Goal: Obtain resource: Download file/media

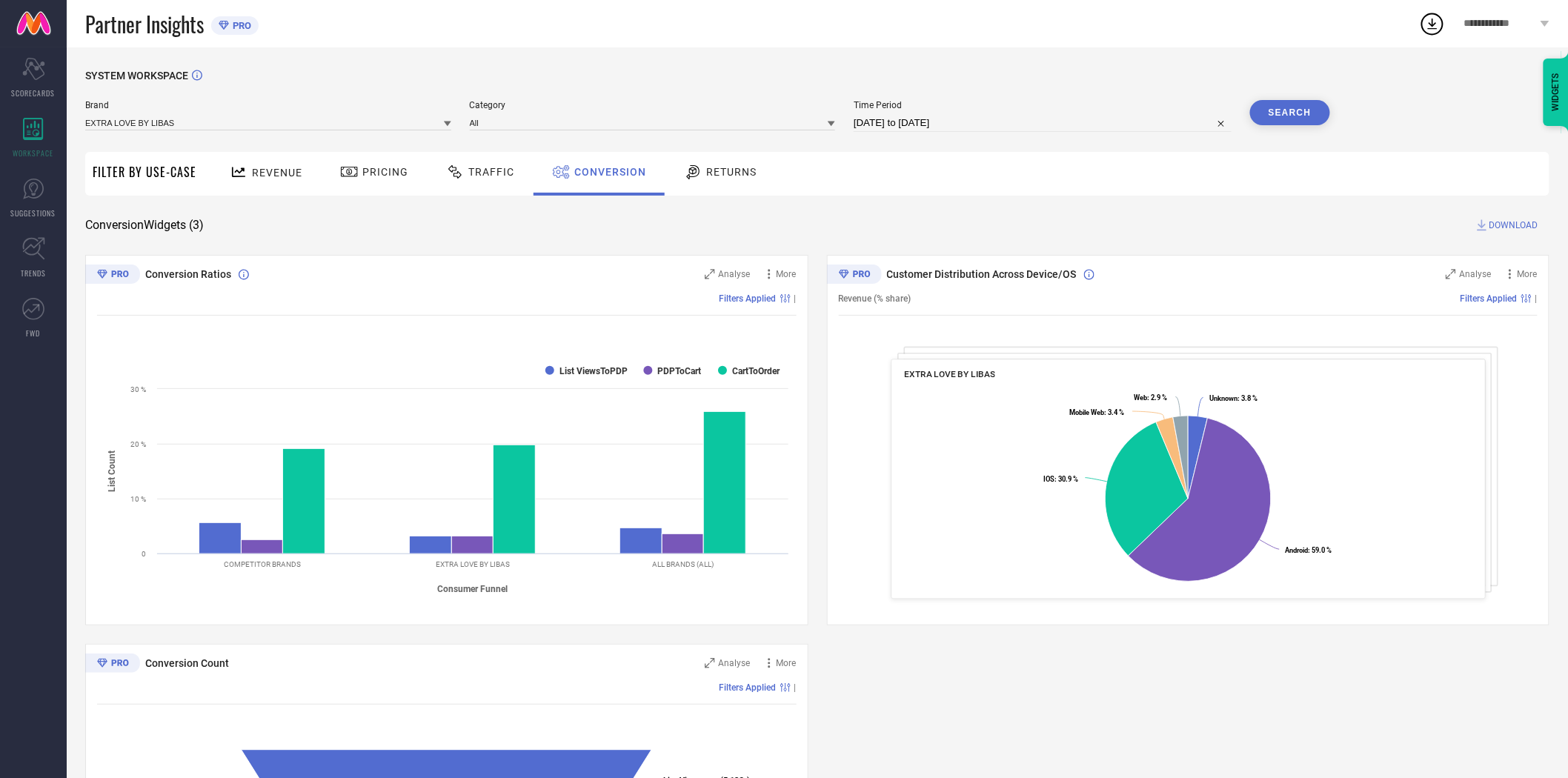
click at [1295, 108] on button "Search" at bounding box center [1290, 112] width 80 height 25
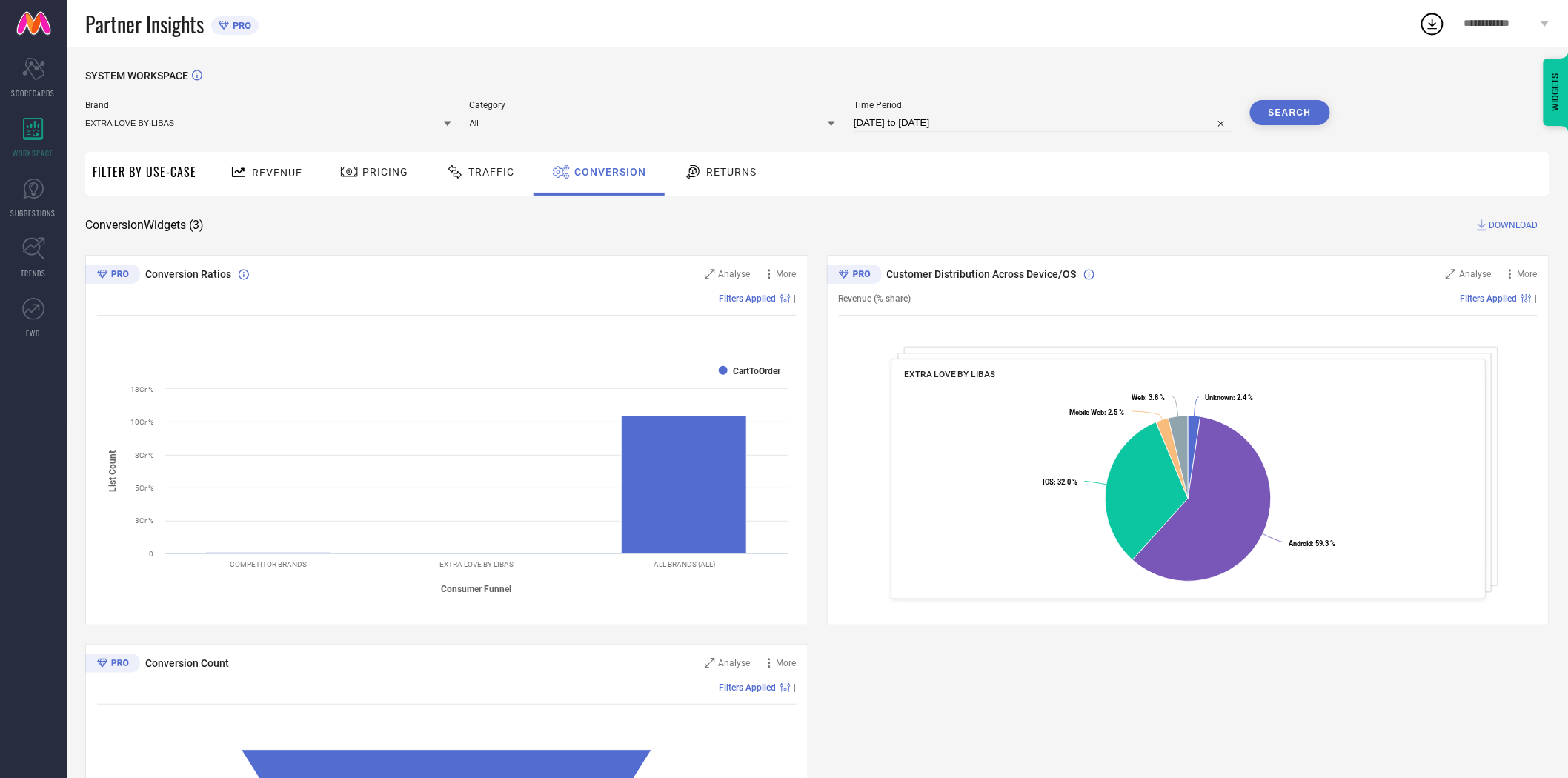
click at [1499, 220] on span "DOWNLOAD" at bounding box center [1513, 225] width 49 height 15
click at [445, 127] on icon at bounding box center [448, 123] width 8 height 8
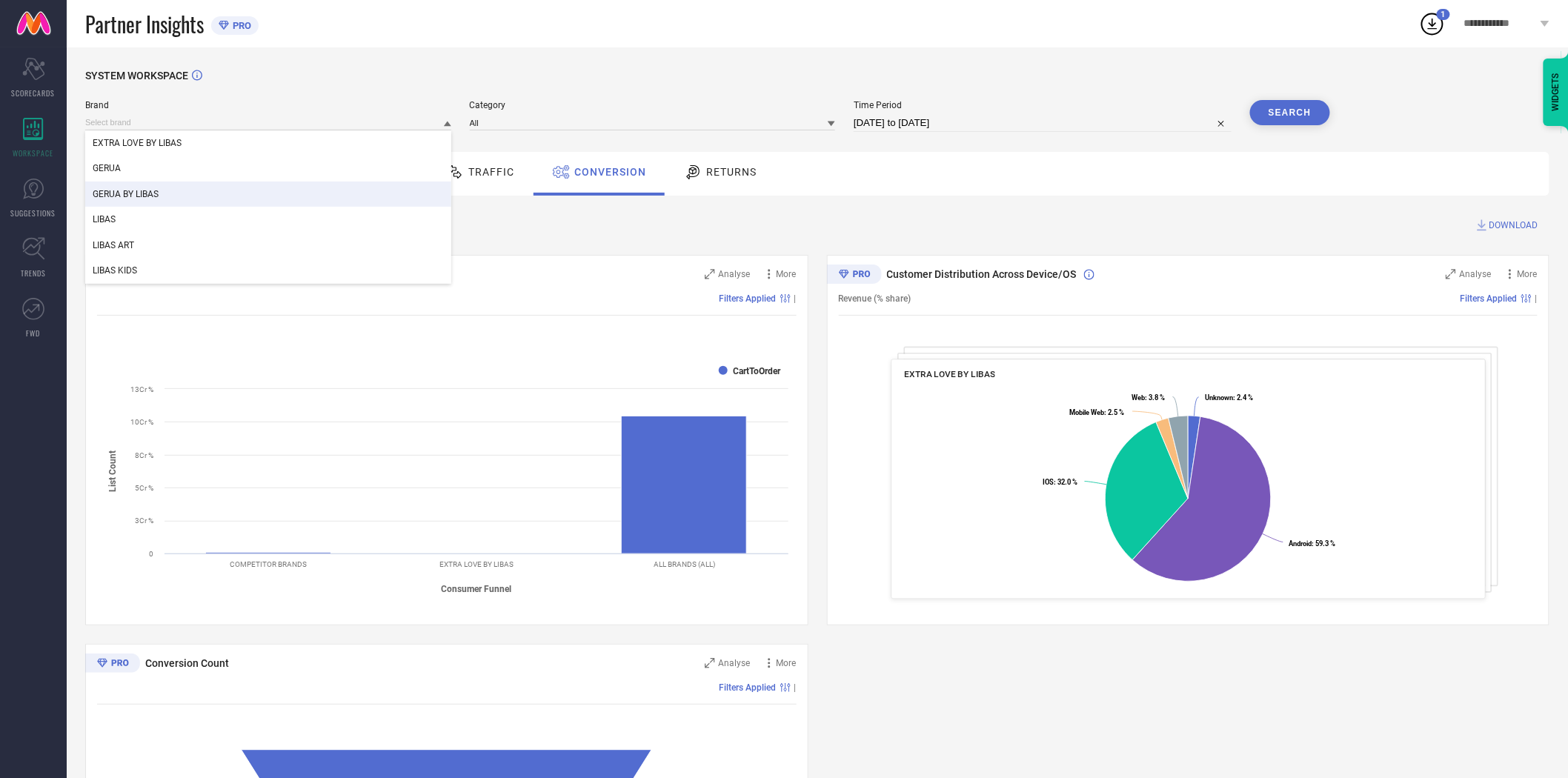
click at [345, 193] on div "GERUA BY LIBAS" at bounding box center [268, 193] width 366 height 25
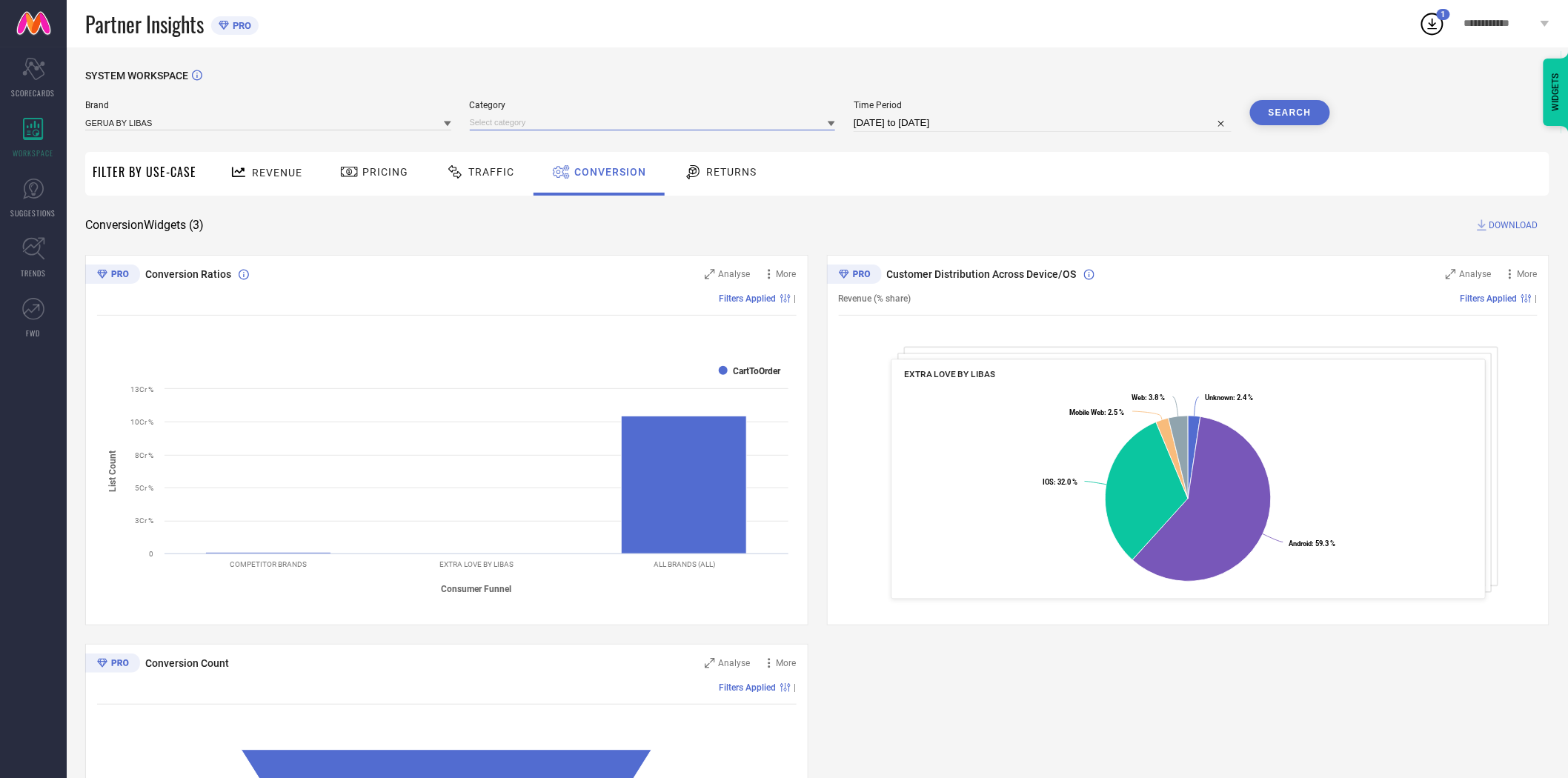
click at [592, 123] on input at bounding box center [653, 122] width 366 height 16
click at [583, 127] on input at bounding box center [653, 122] width 366 height 16
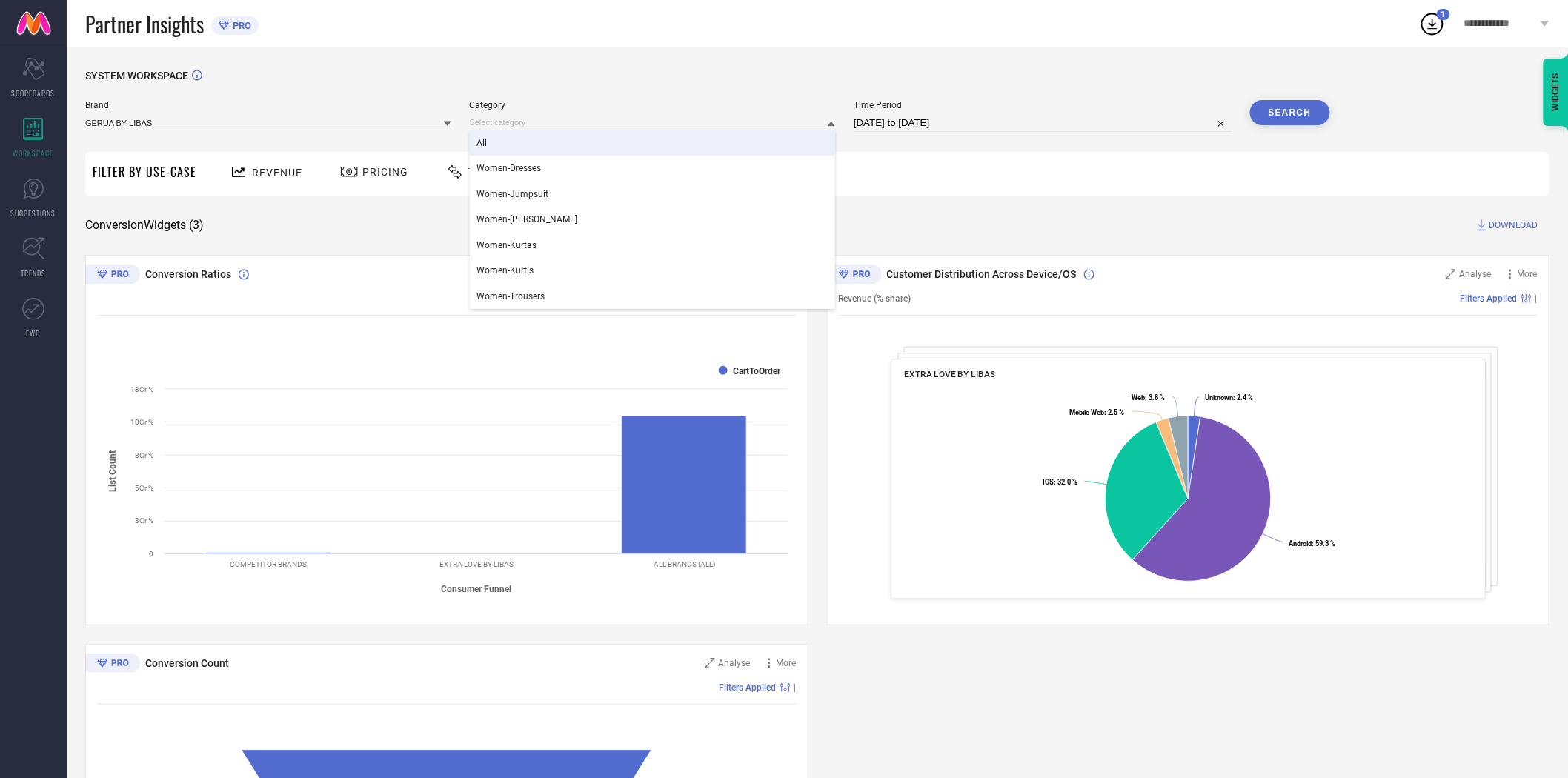
click at [568, 138] on div "All" at bounding box center [653, 142] width 366 height 25
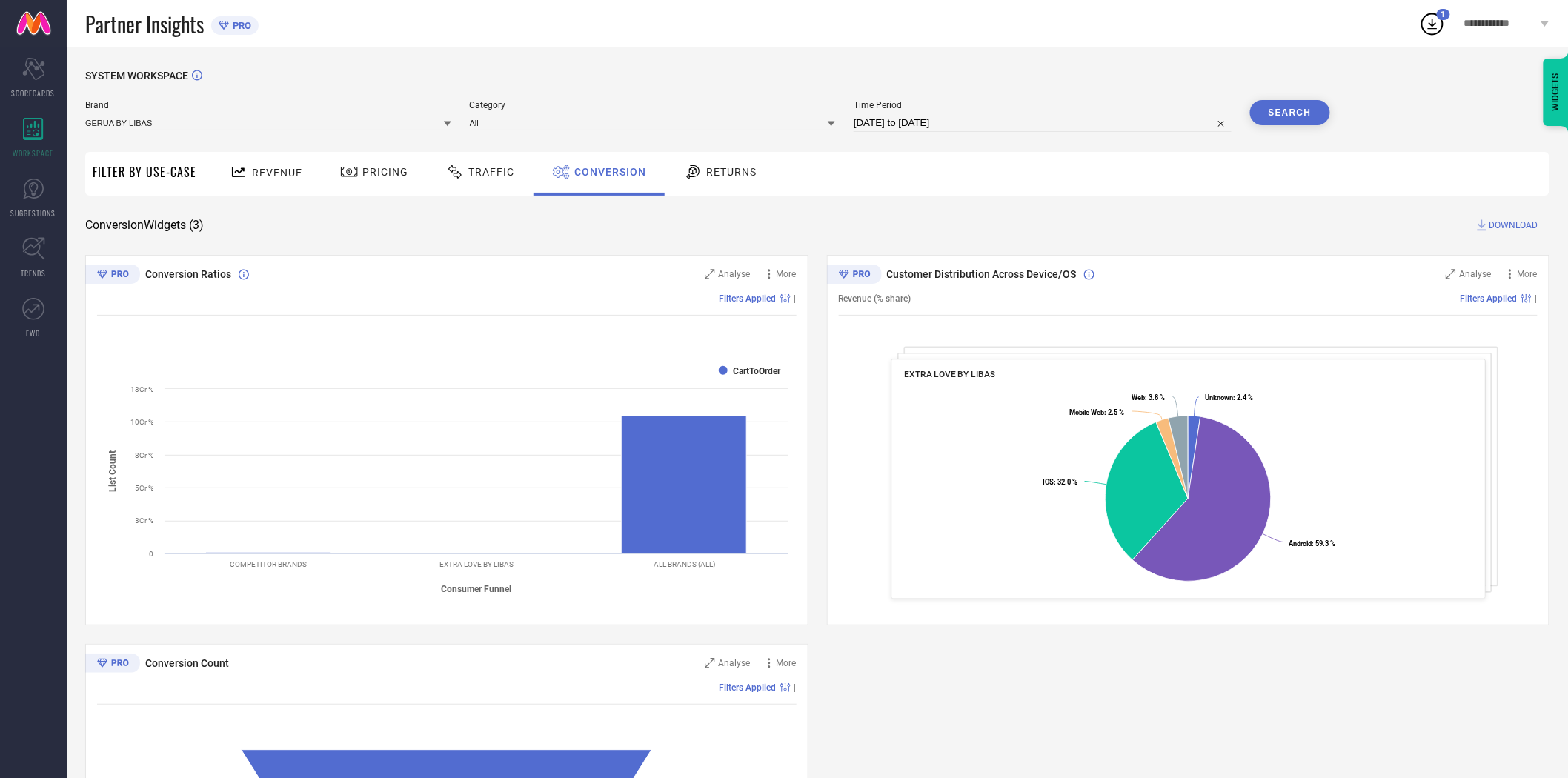
click at [1284, 109] on button "Search" at bounding box center [1290, 112] width 80 height 25
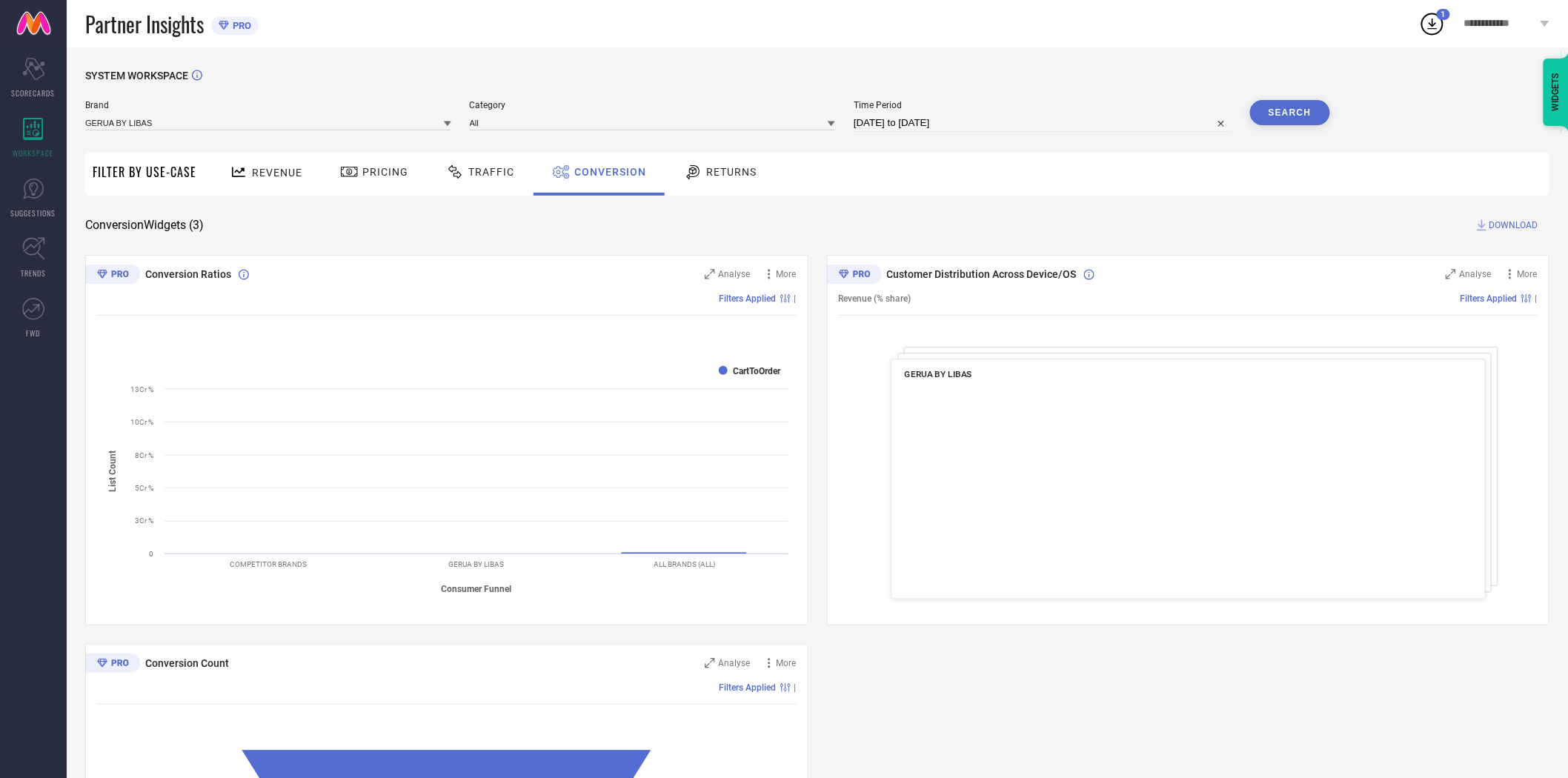
click at [1513, 222] on span "DOWNLOAD" at bounding box center [1513, 225] width 49 height 15
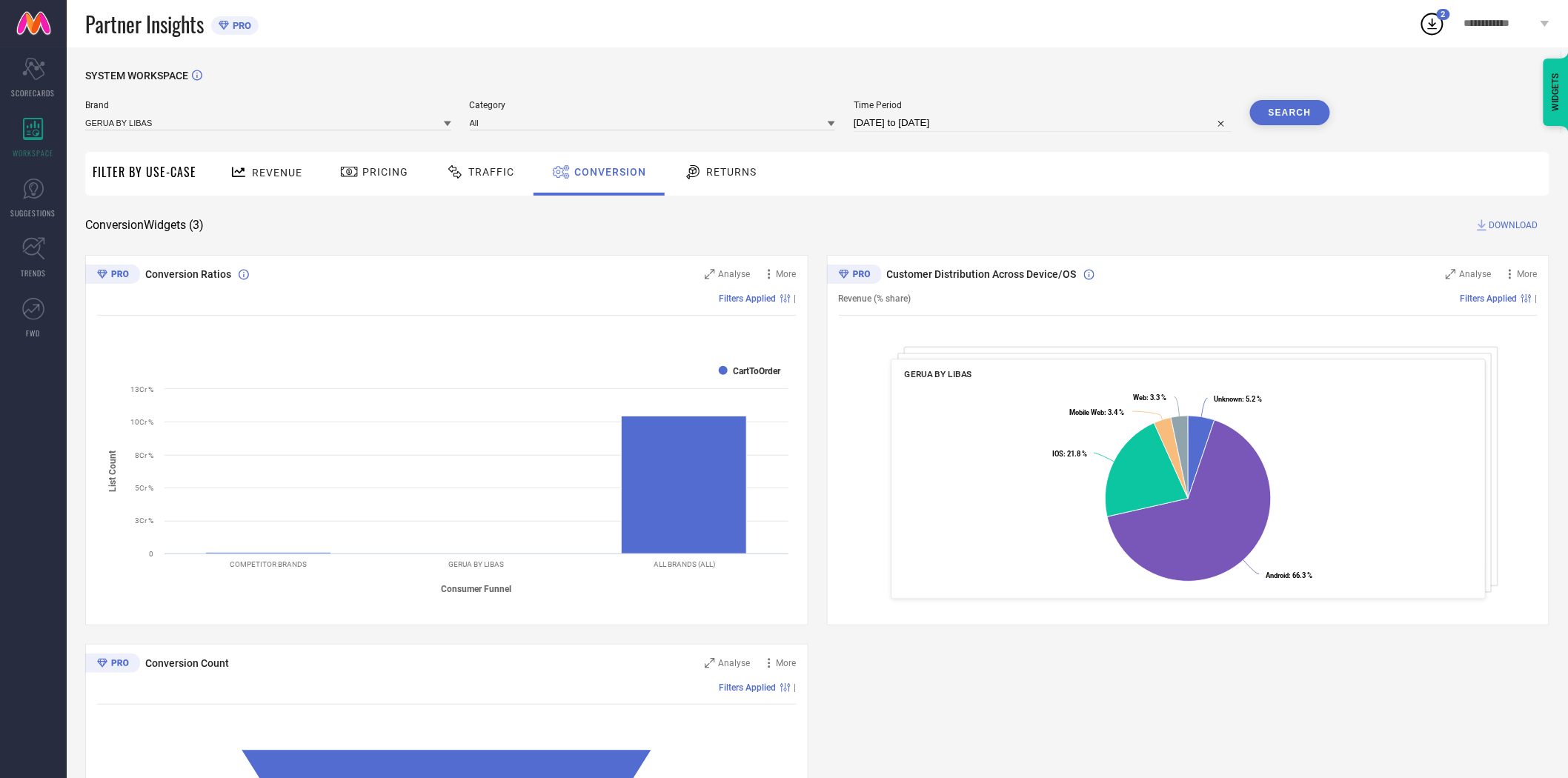
click at [445, 123] on icon at bounding box center [448, 123] width 8 height 8
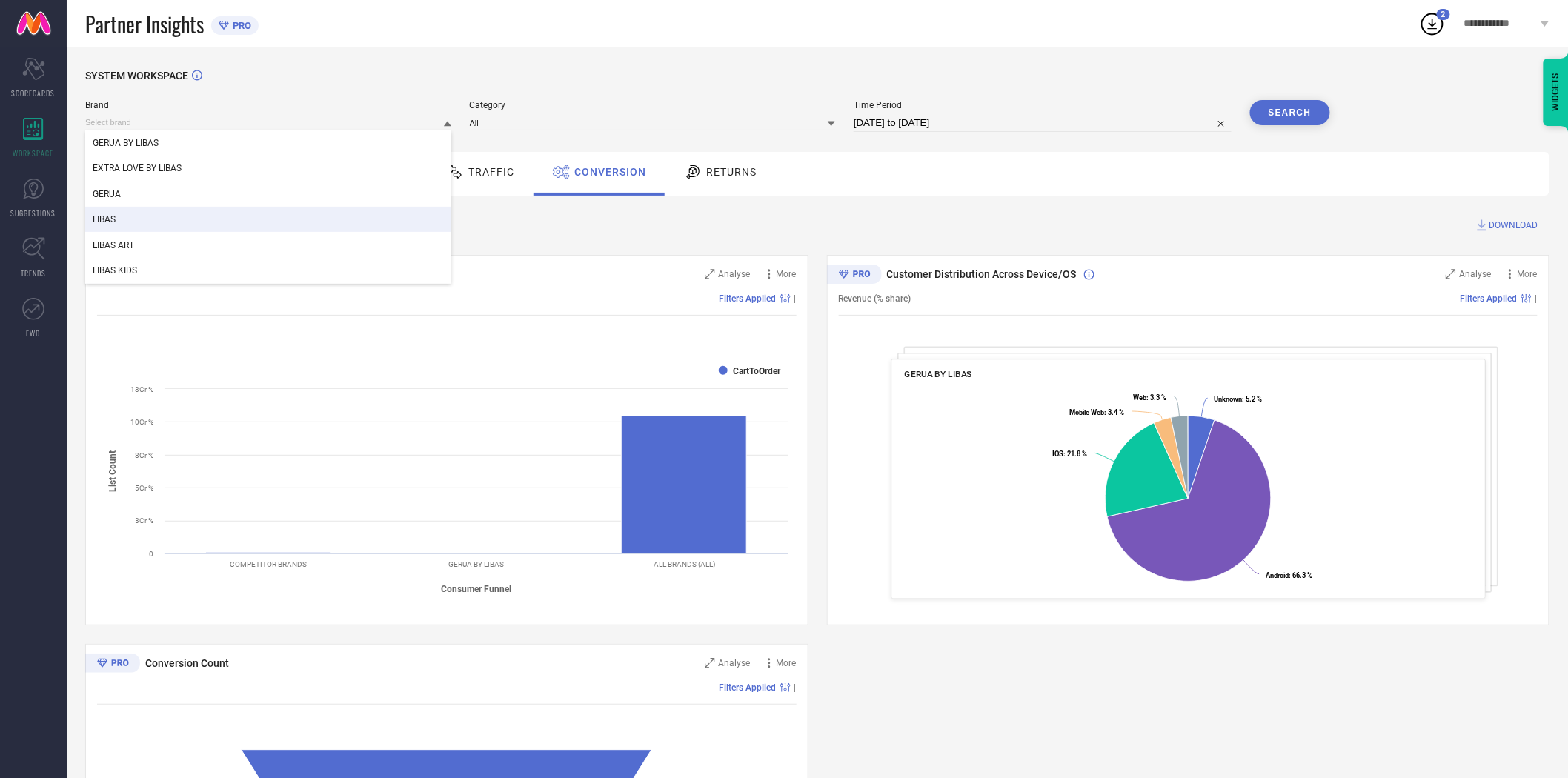
click at [332, 222] on div "LIBAS" at bounding box center [268, 219] width 366 height 25
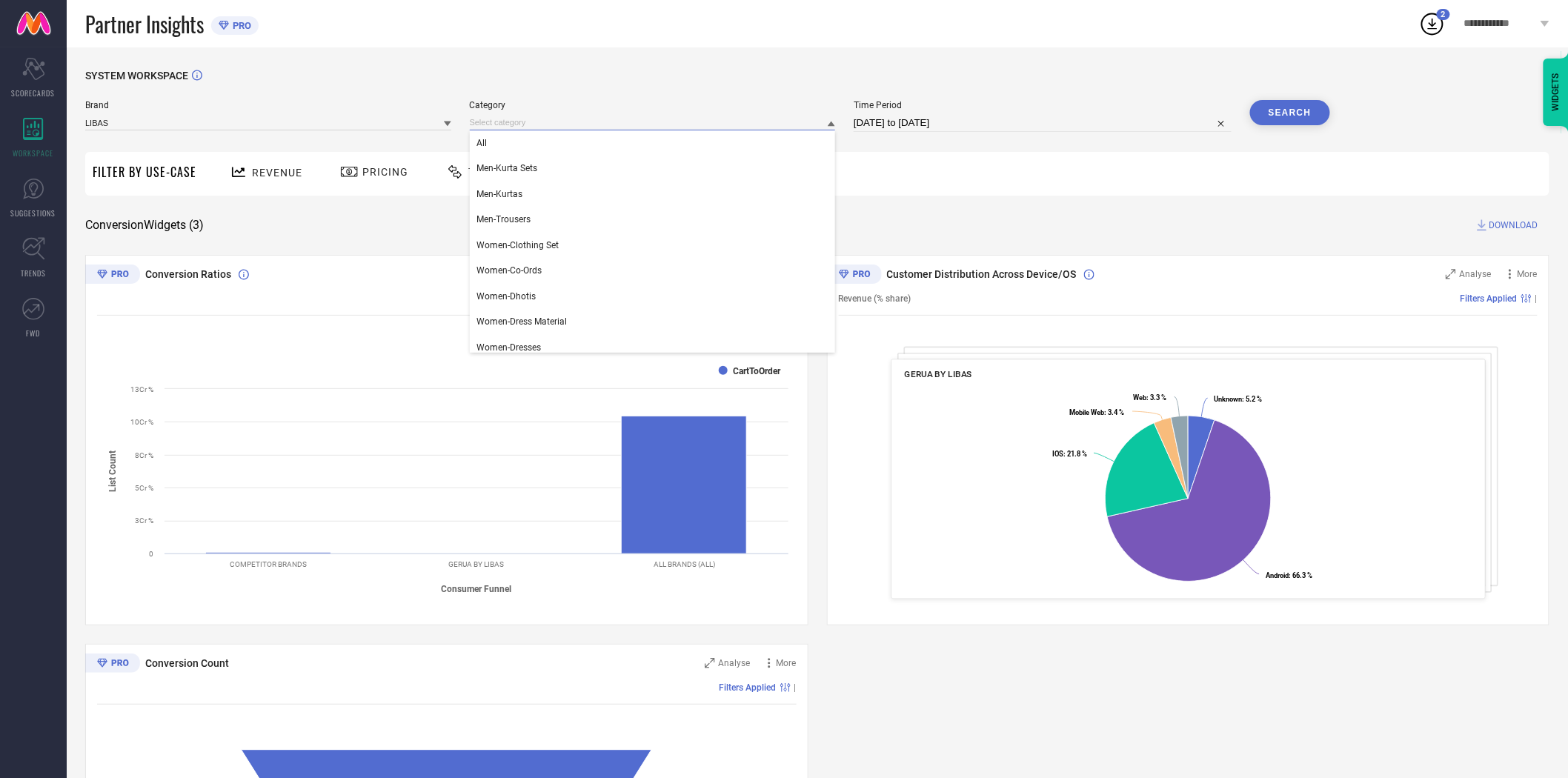
click at [593, 125] on input at bounding box center [653, 122] width 366 height 16
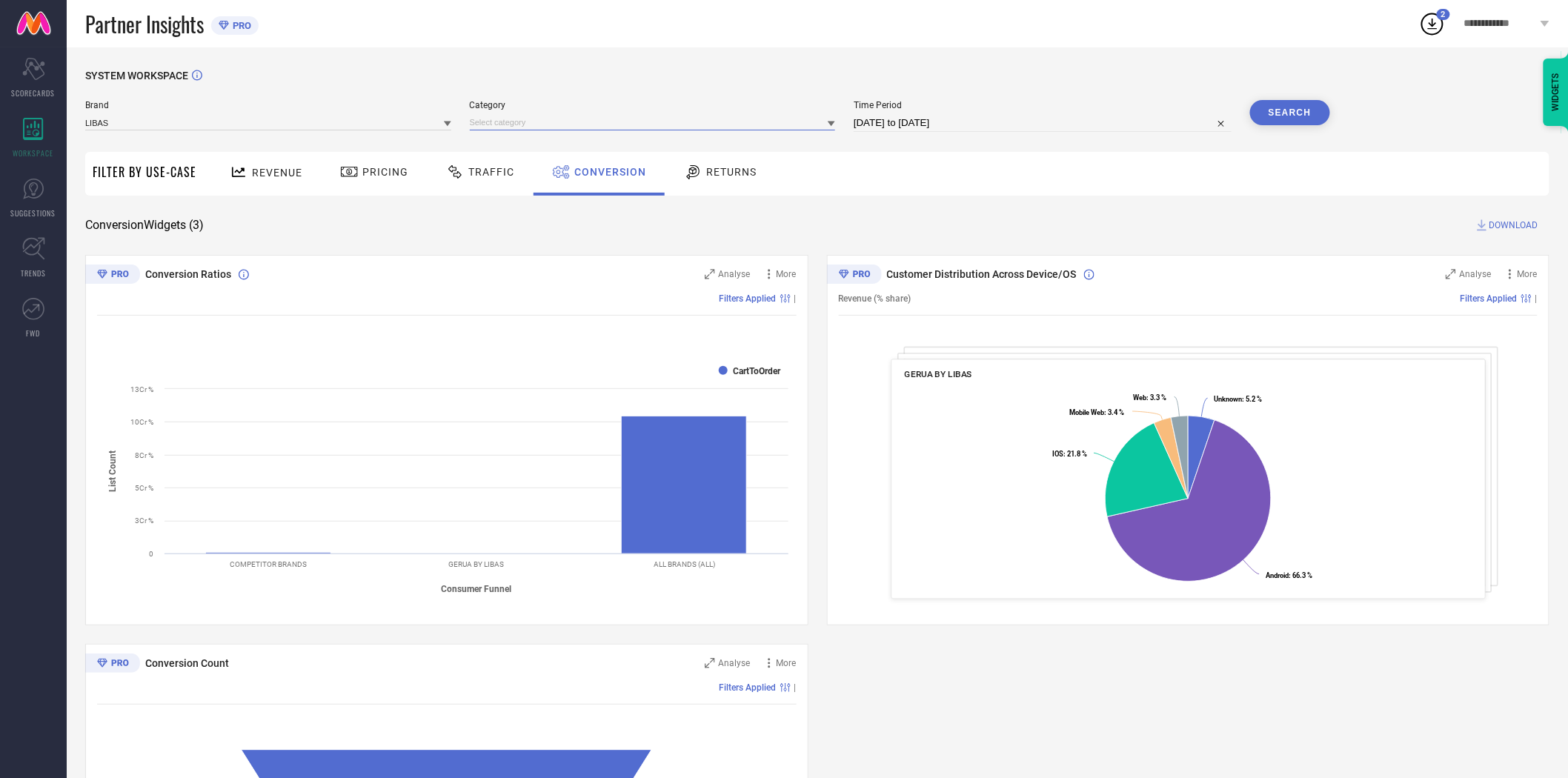
click at [583, 129] on input at bounding box center [653, 122] width 366 height 16
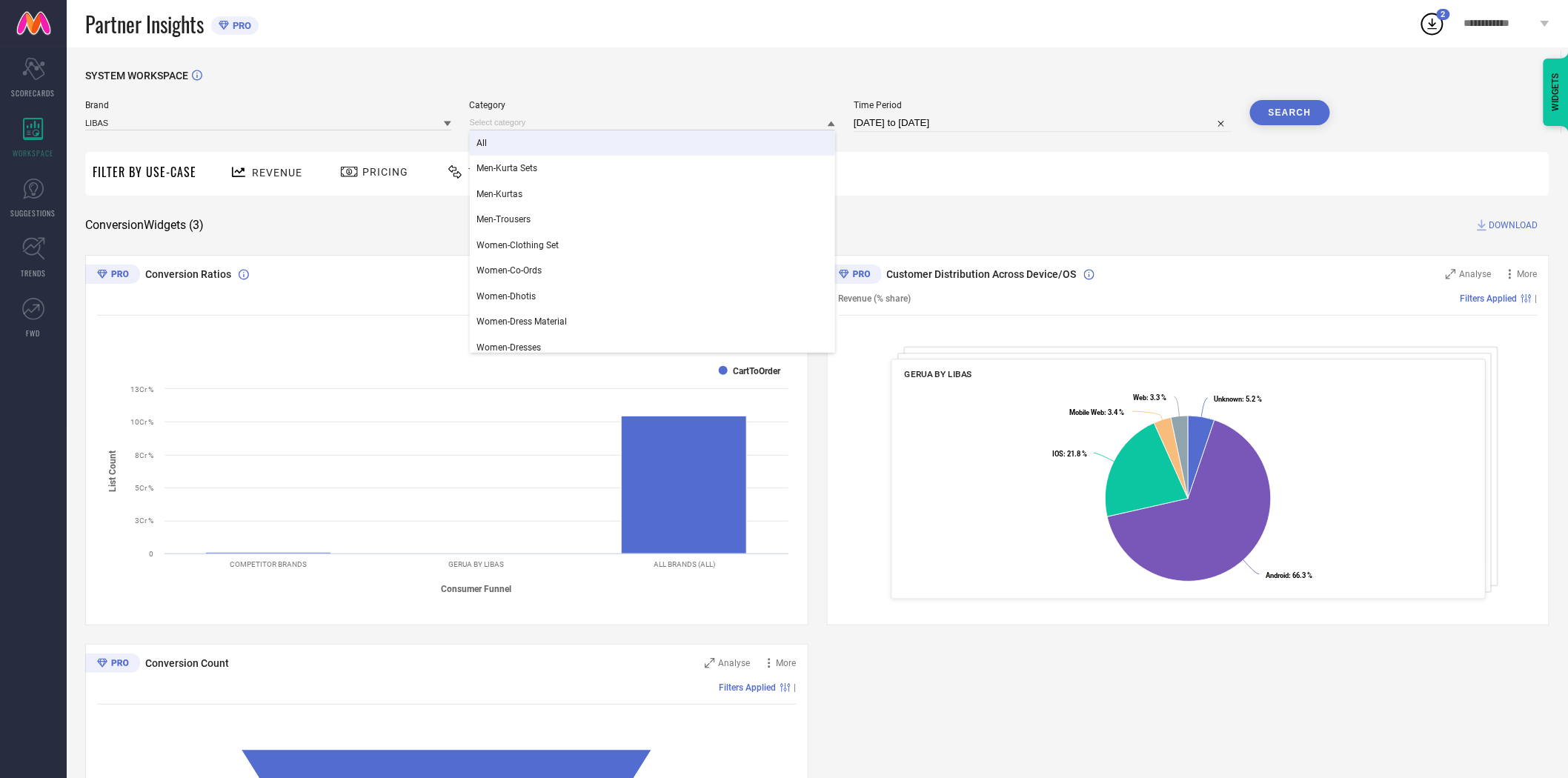
click at [557, 137] on div "All" at bounding box center [653, 142] width 366 height 25
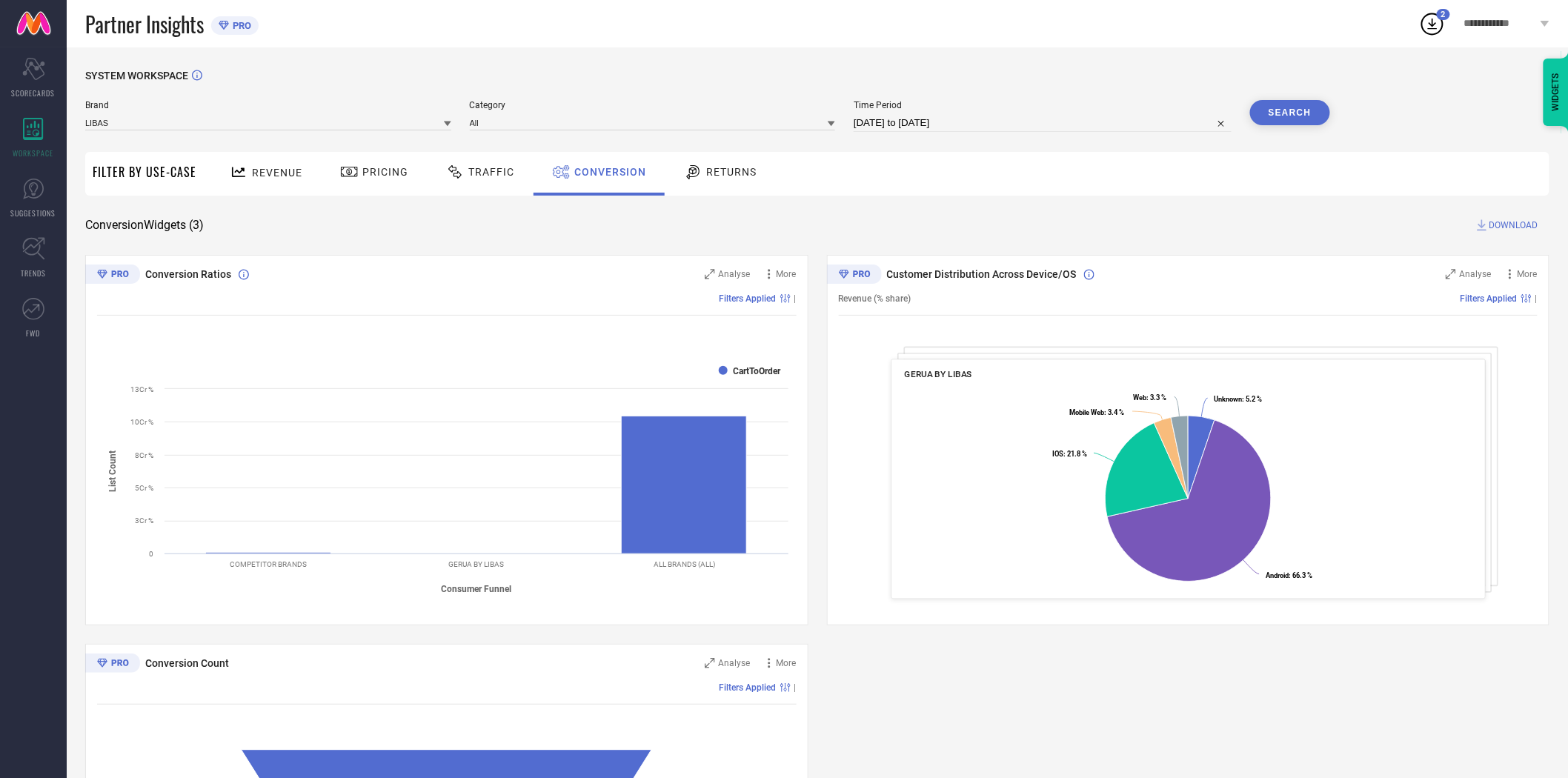
click at [1277, 109] on button "Search" at bounding box center [1290, 112] width 80 height 25
click at [445, 122] on icon at bounding box center [448, 123] width 8 height 8
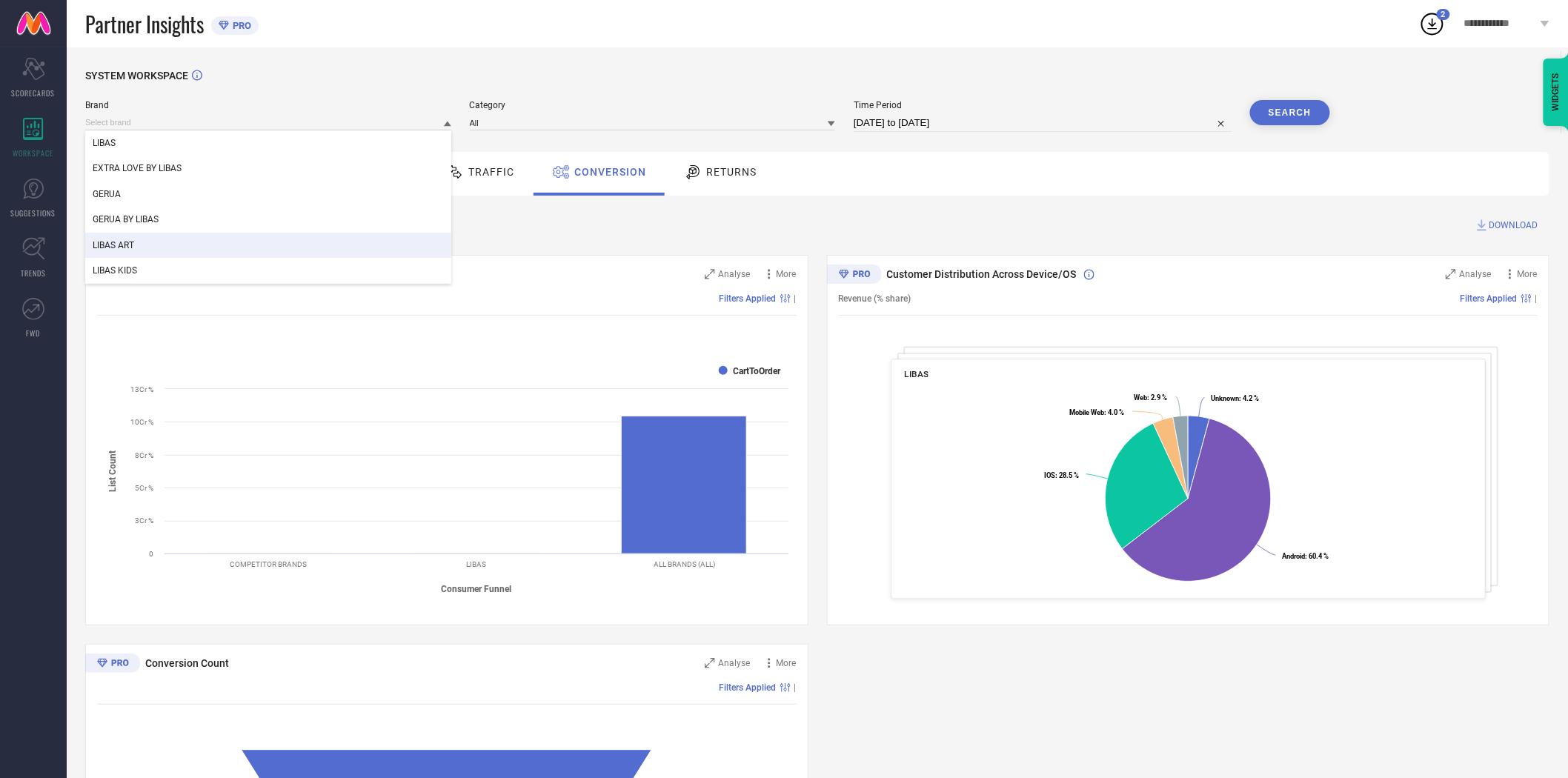
click at [249, 240] on div "LIBAS ART" at bounding box center [268, 245] width 366 height 25
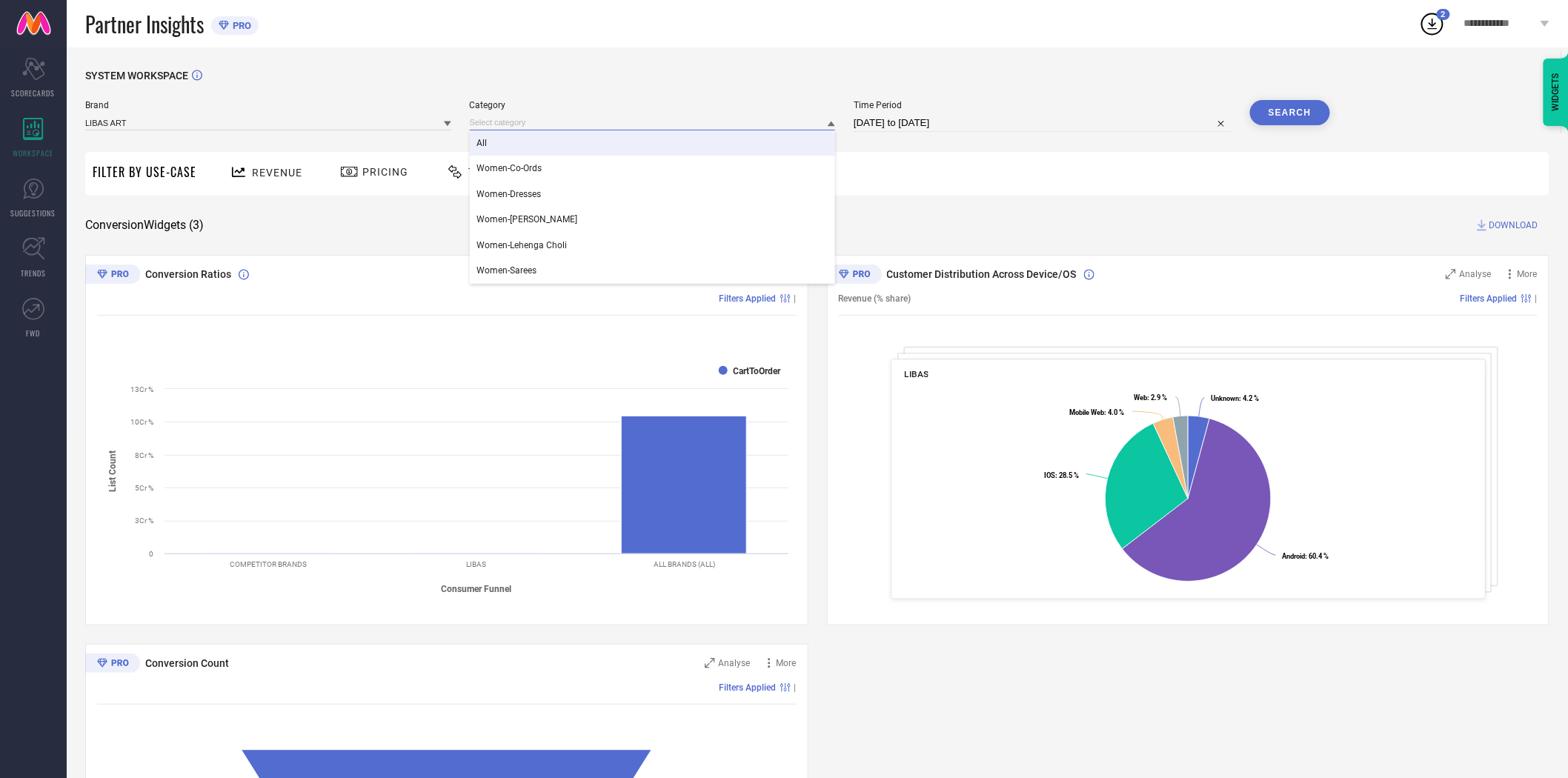
drag, startPoint x: 621, startPoint y: 127, endPoint x: 577, endPoint y: 141, distance: 46.2
click at [577, 130] on div "All Women-Co-Ords Women-Dresses Women-Kurta Sets Women-Lehenga Choli Women-Sare…" at bounding box center [653, 122] width 366 height 16
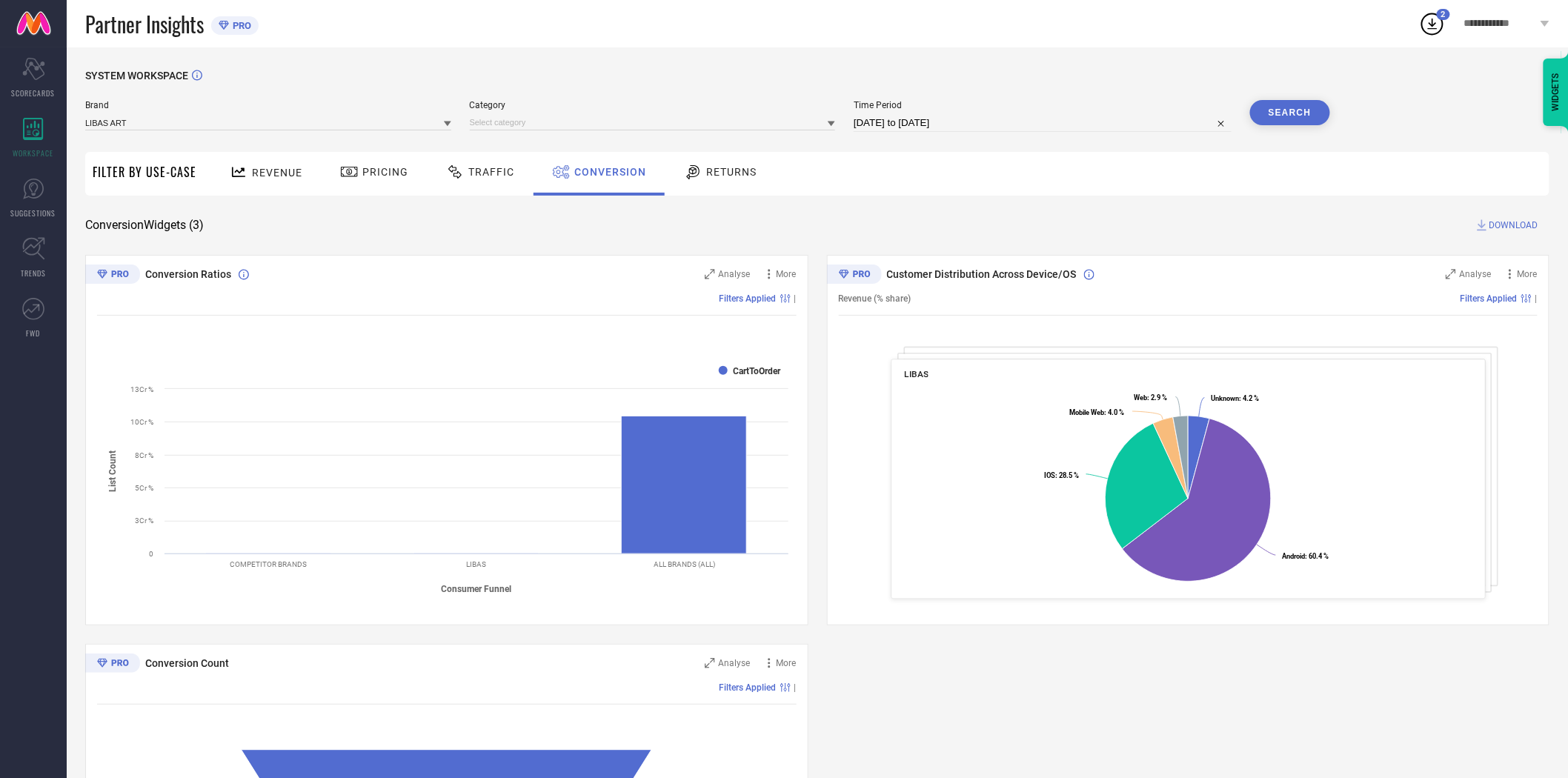
click at [577, 141] on div "Brand LIBAS ART Category Time Period [DATE] to [DATE] Search" at bounding box center [707, 121] width 1245 height 44
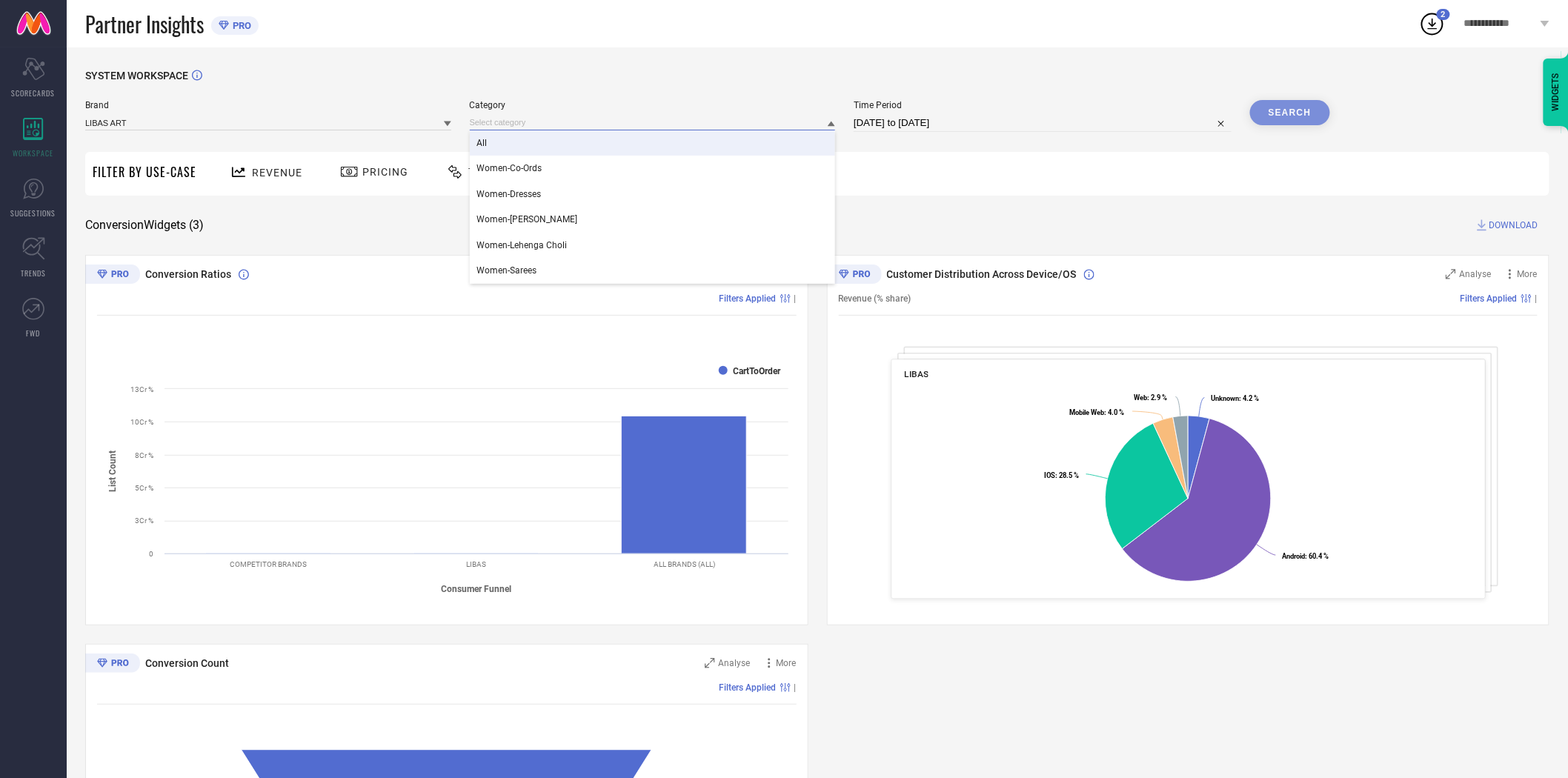
drag, startPoint x: 646, startPoint y: 127, endPoint x: 631, endPoint y: 139, distance: 19.2
click at [631, 130] on div "All Women-Co-Ords Women-Dresses Women-Kurta Sets Women-Lehenga Choli Women-Sare…" at bounding box center [653, 122] width 366 height 16
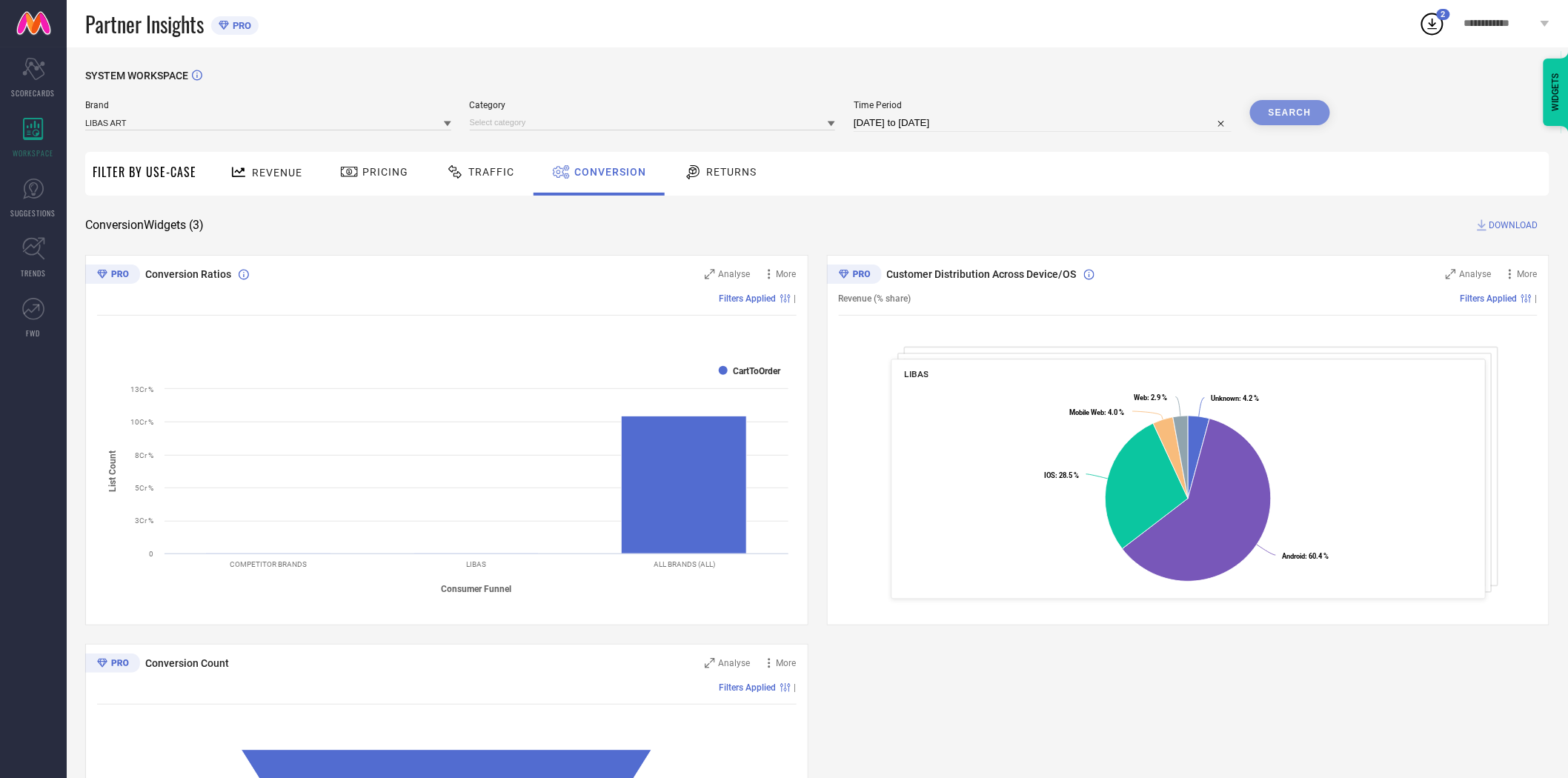
click at [631, 139] on div "Brand LIBAS ART Category Time Period [DATE] to [DATE] Search" at bounding box center [707, 121] width 1245 height 44
click at [692, 125] on input at bounding box center [653, 122] width 366 height 16
click at [691, 130] on input at bounding box center [653, 122] width 366 height 16
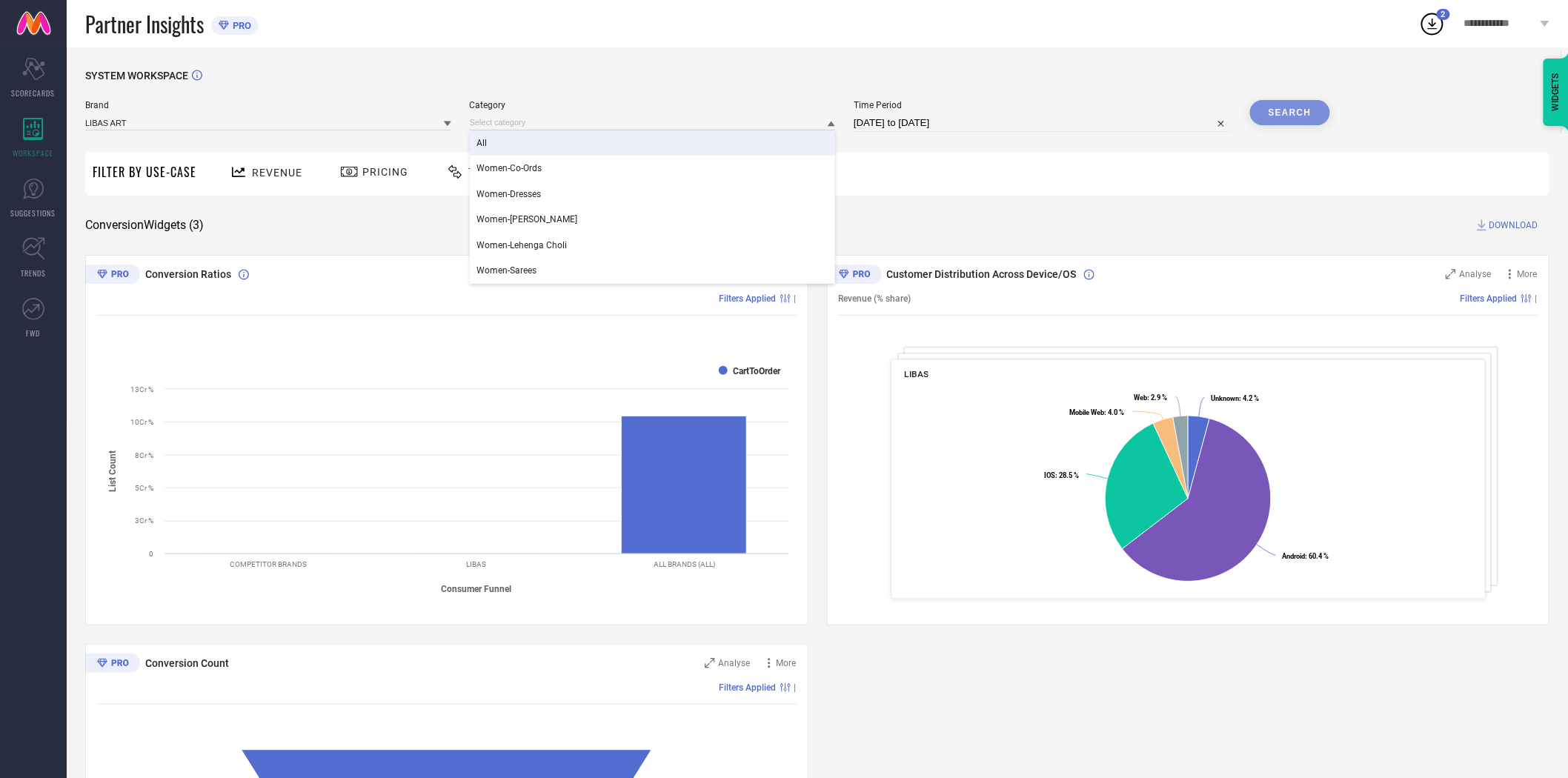
click at [680, 139] on div "All" at bounding box center [653, 142] width 366 height 25
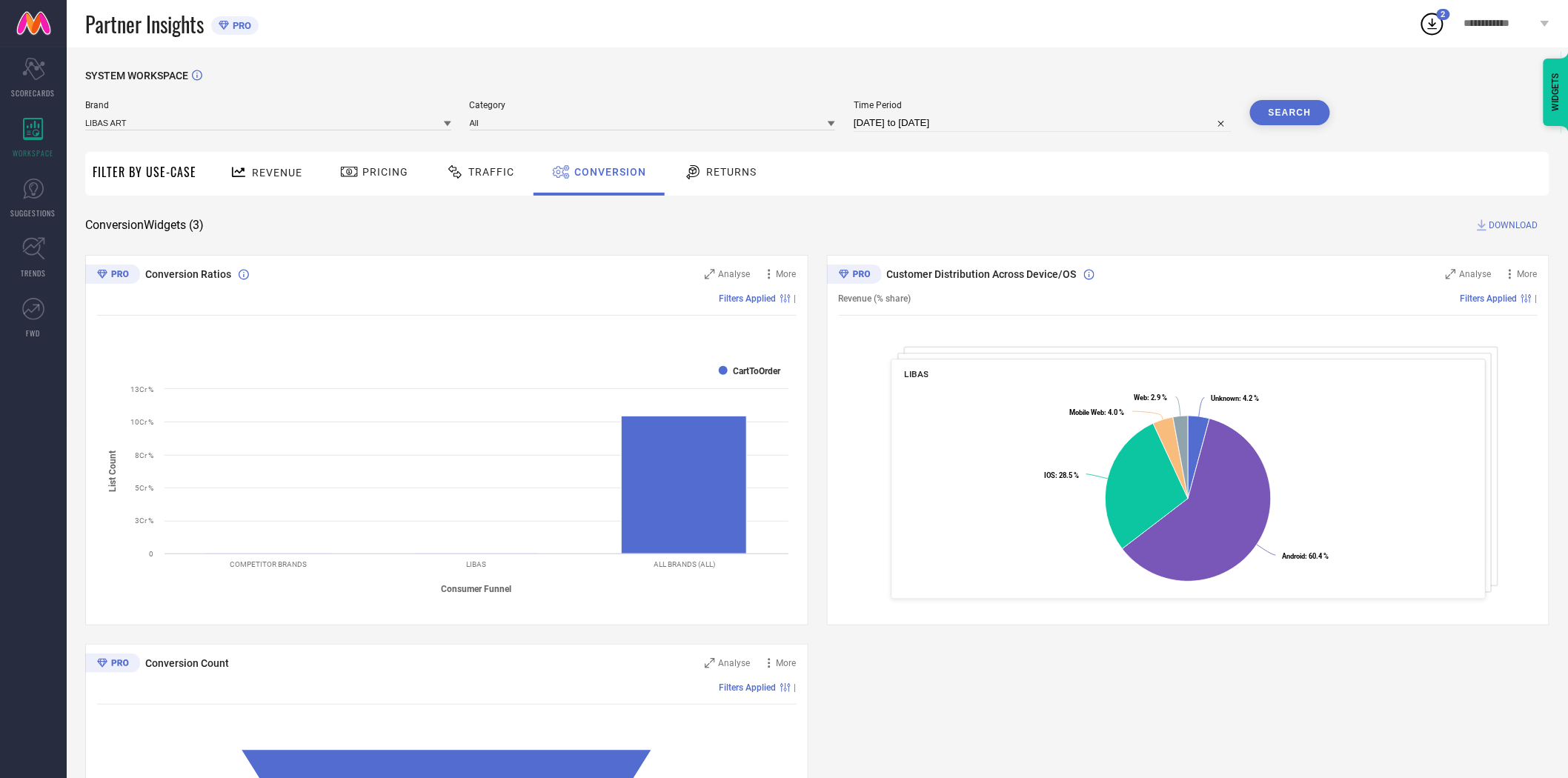
click at [1295, 107] on button "Search" at bounding box center [1290, 112] width 80 height 25
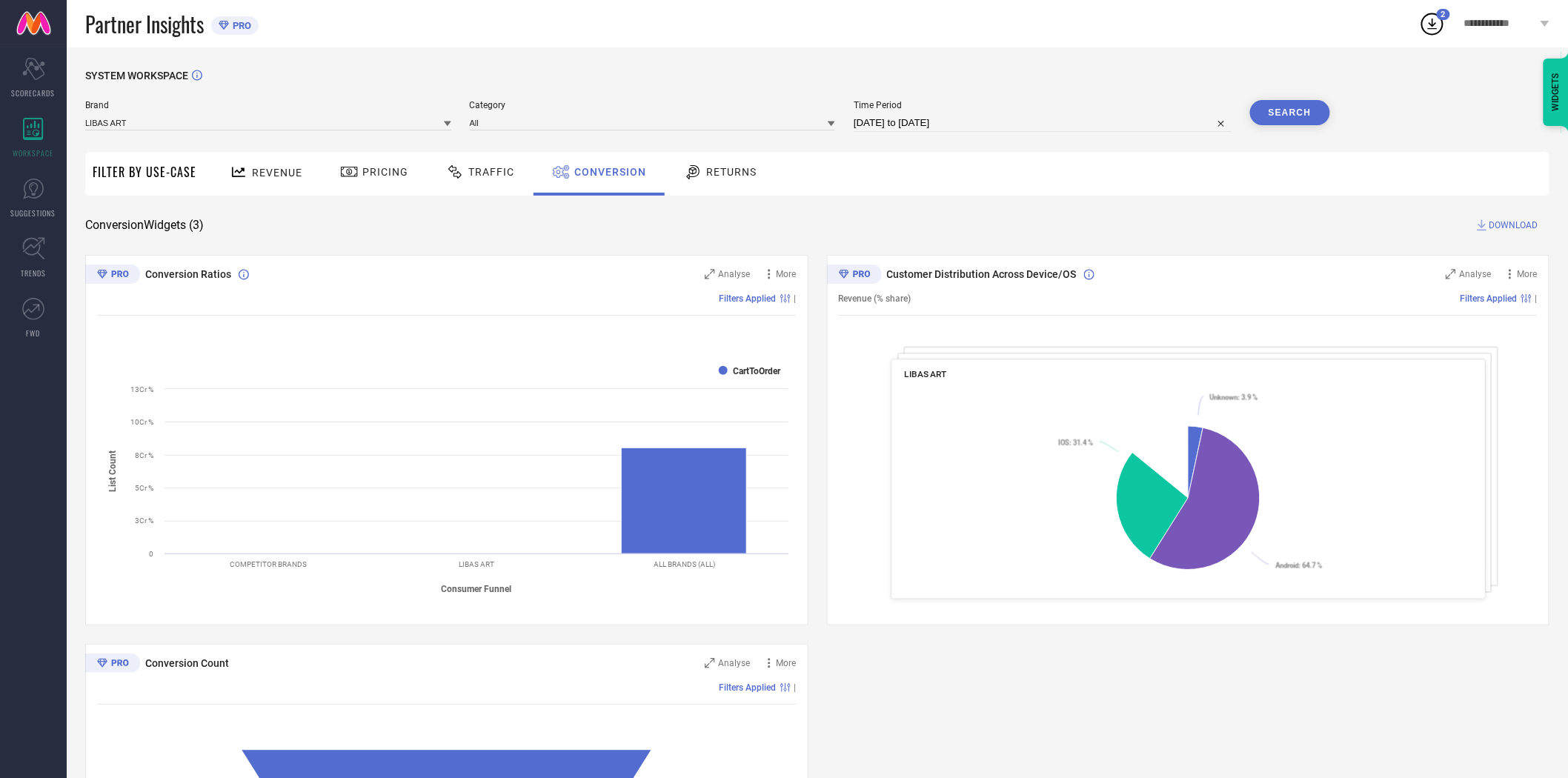
click at [1509, 224] on span "DOWNLOAD" at bounding box center [1513, 225] width 49 height 15
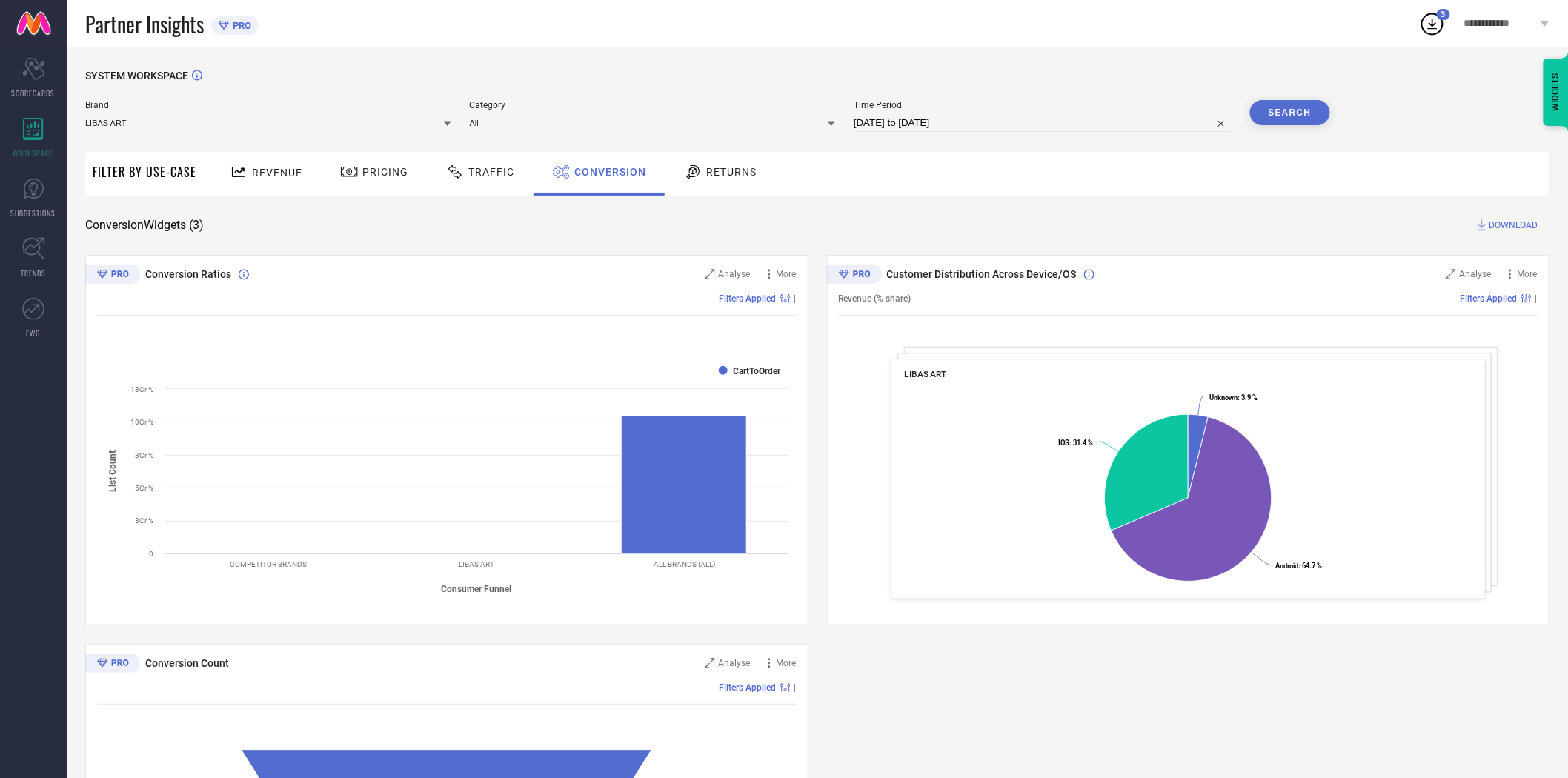
click at [448, 122] on icon at bounding box center [448, 124] width 8 height 5
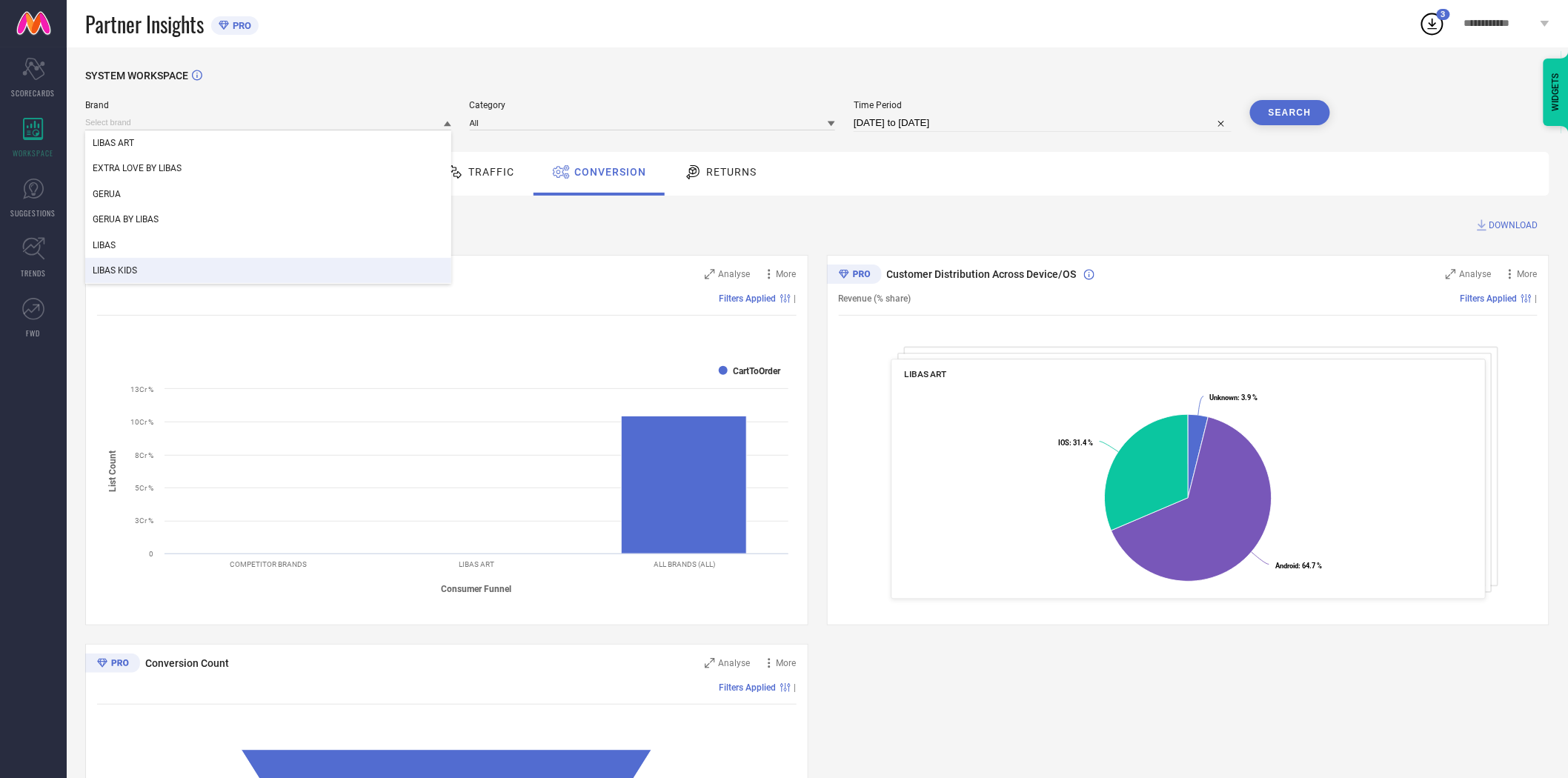
click at [297, 264] on div "LIBAS KIDS" at bounding box center [268, 270] width 366 height 25
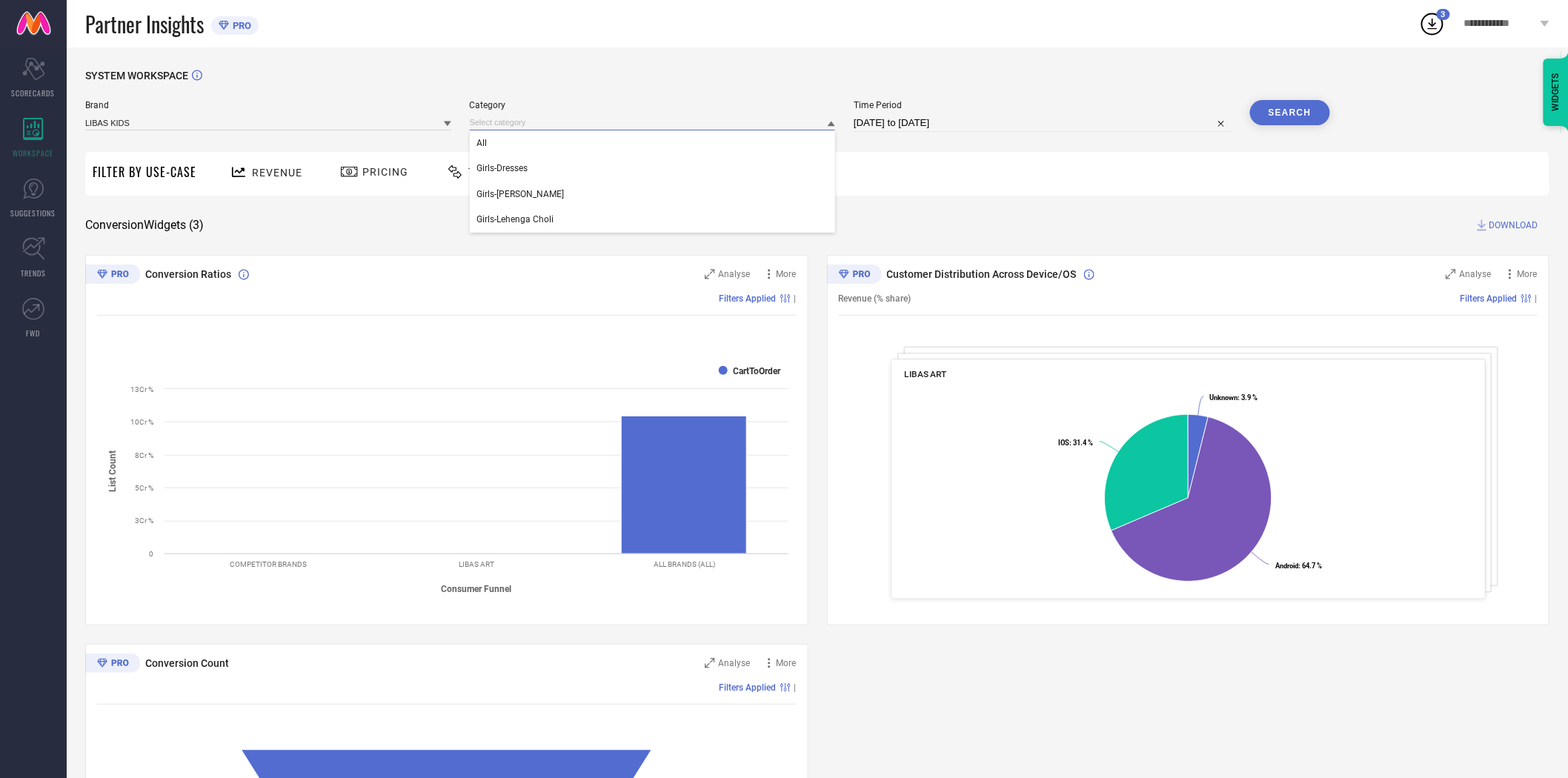
click at [563, 127] on input at bounding box center [653, 122] width 366 height 16
click at [552, 126] on input at bounding box center [653, 122] width 366 height 16
click at [546, 139] on div "All" at bounding box center [653, 142] width 366 height 25
click at [1284, 109] on button "Search" at bounding box center [1290, 112] width 80 height 25
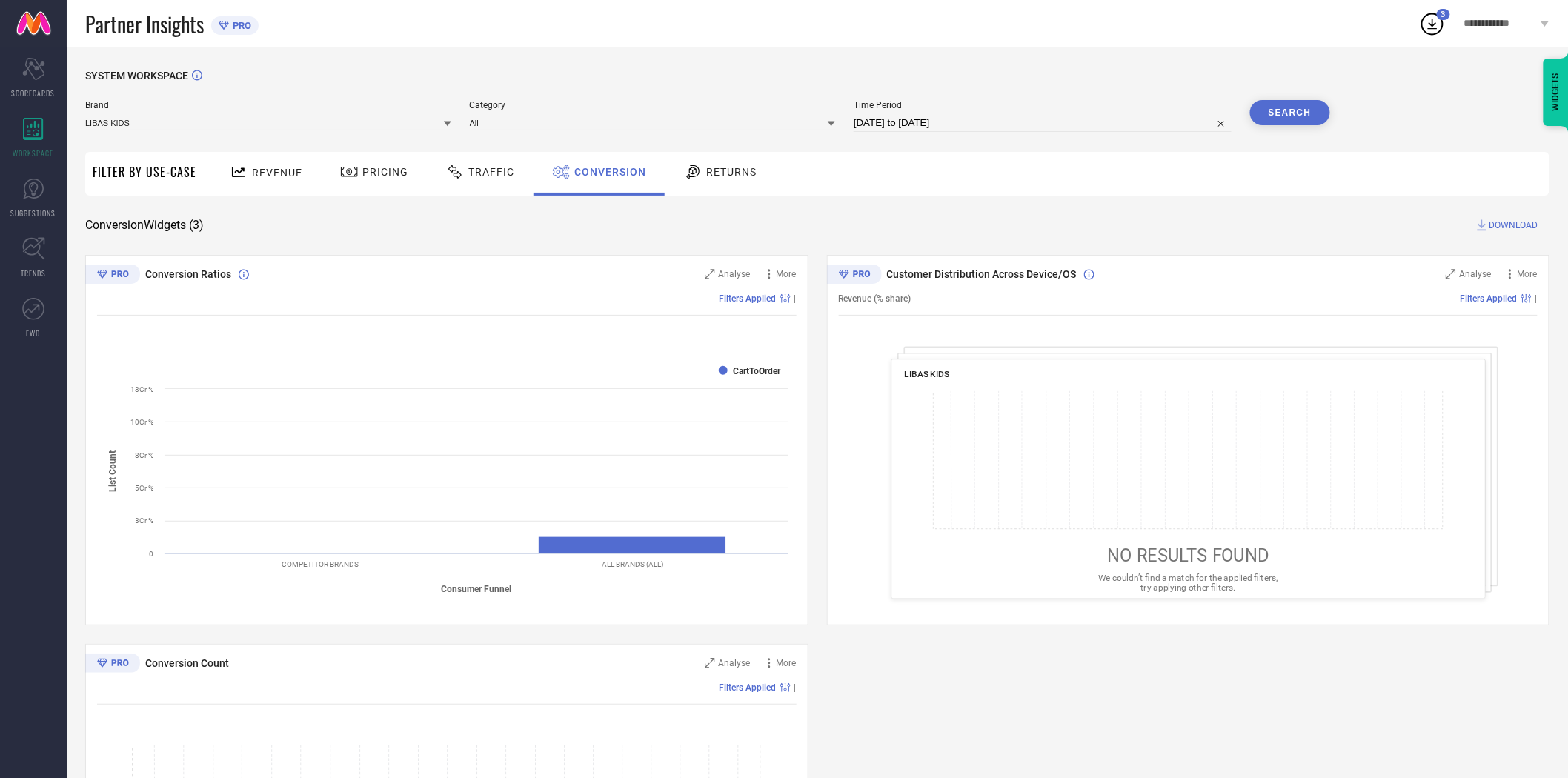
click at [1507, 226] on span "DOWNLOAD" at bounding box center [1513, 225] width 49 height 15
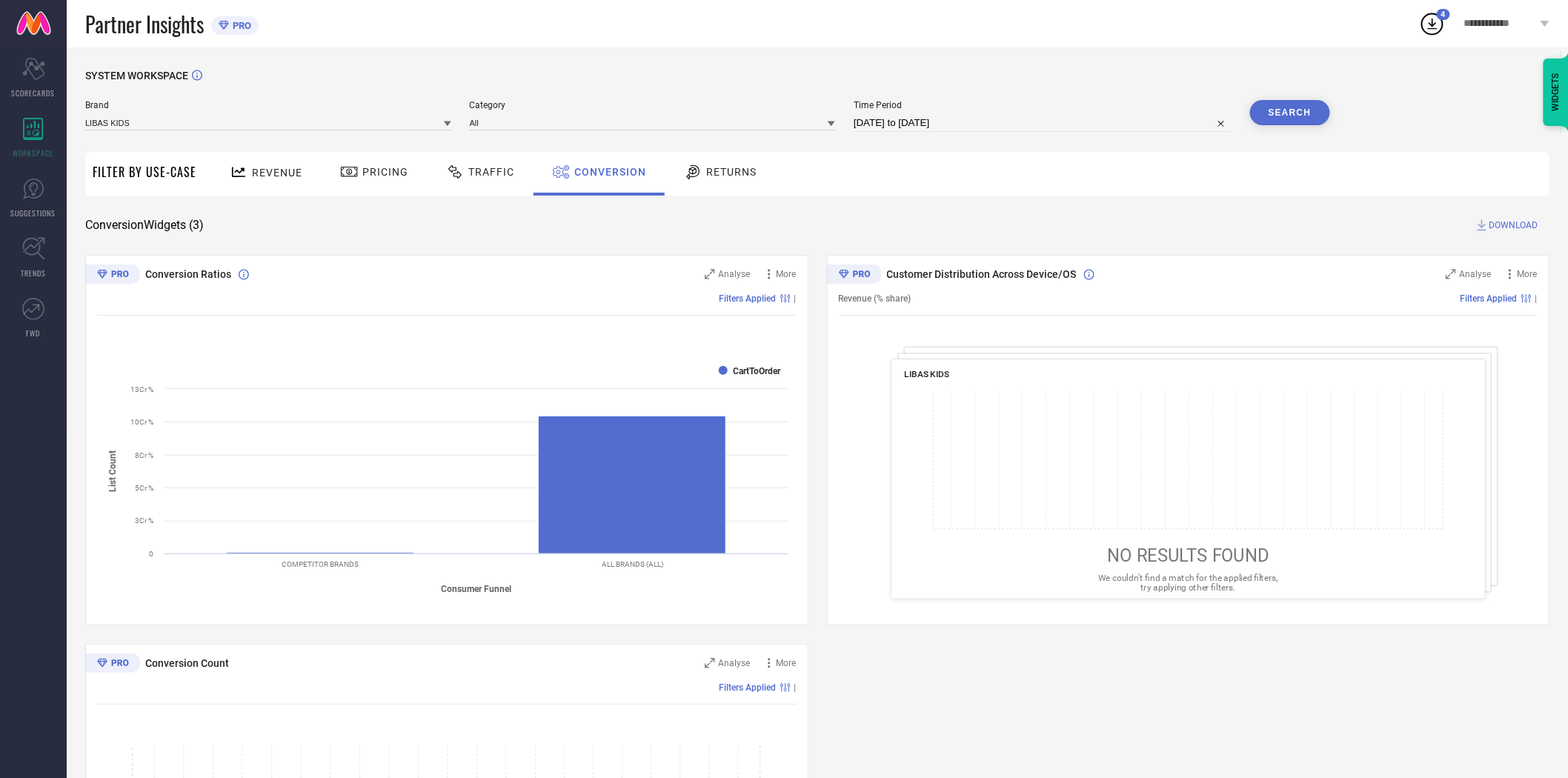
click at [448, 124] on icon at bounding box center [448, 124] width 8 height 5
click at [346, 239] on div "LIBAS" at bounding box center [268, 245] width 366 height 25
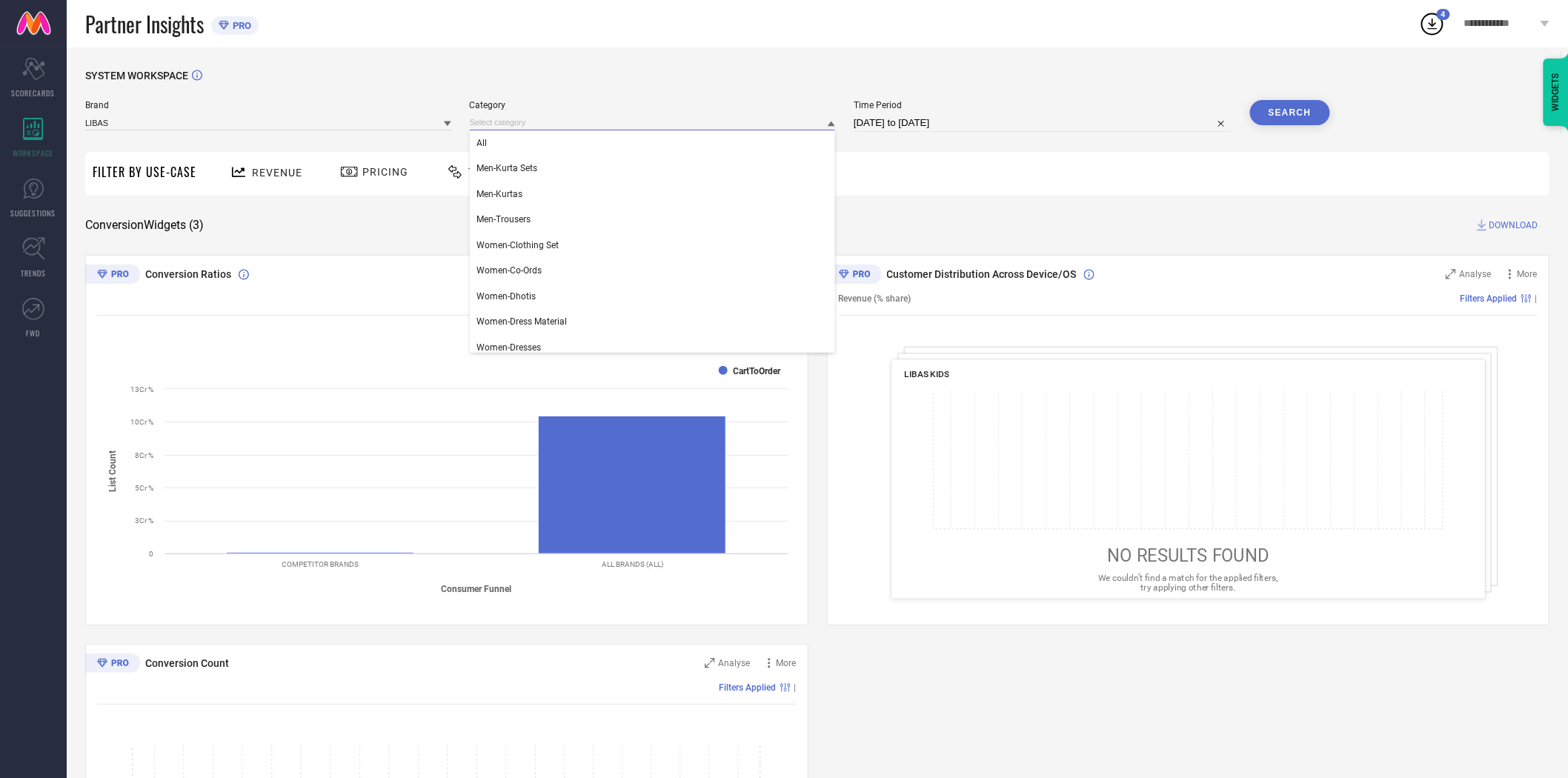
click at [632, 123] on input at bounding box center [653, 122] width 366 height 16
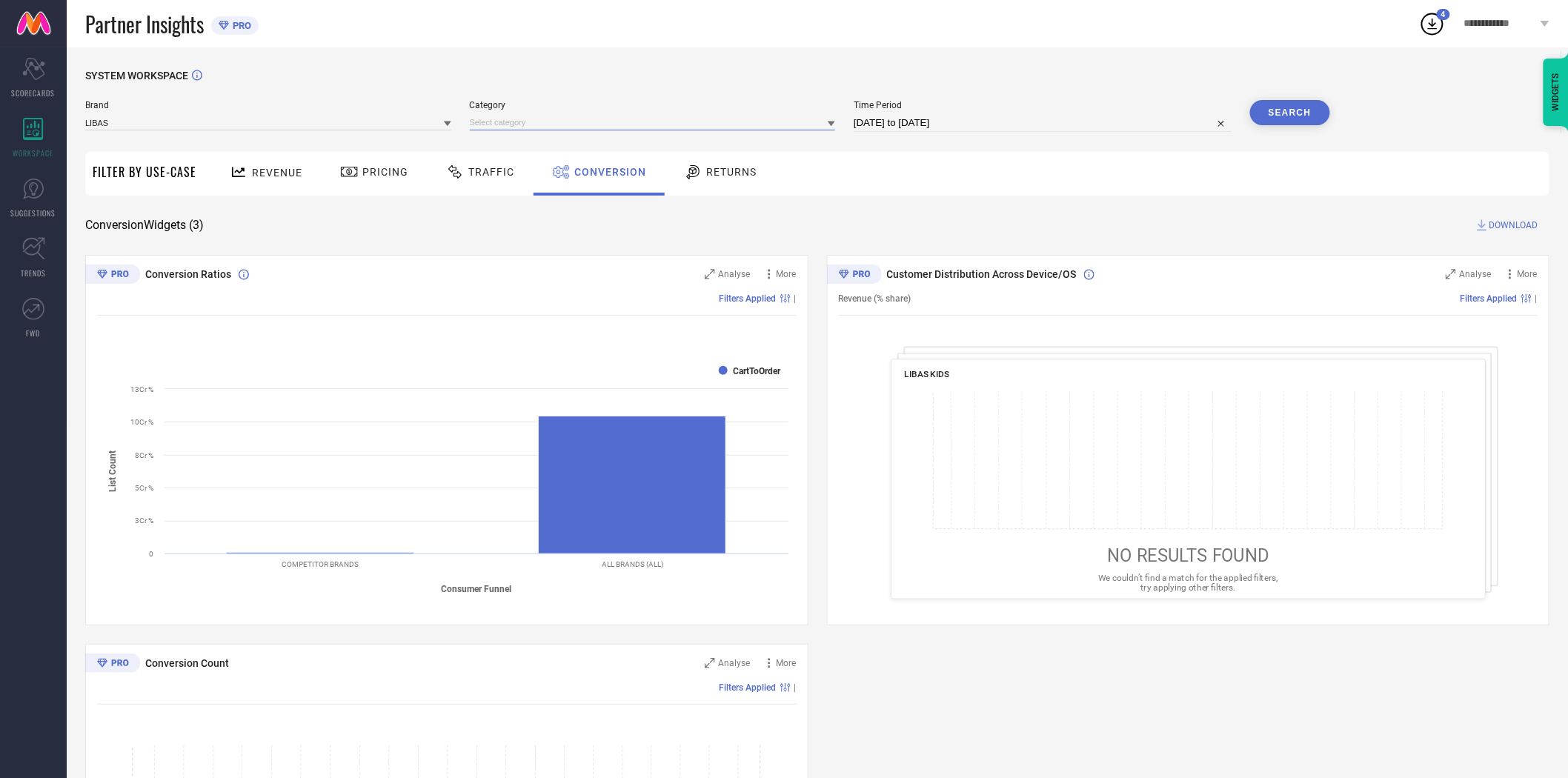
click at [624, 123] on input at bounding box center [653, 122] width 366 height 16
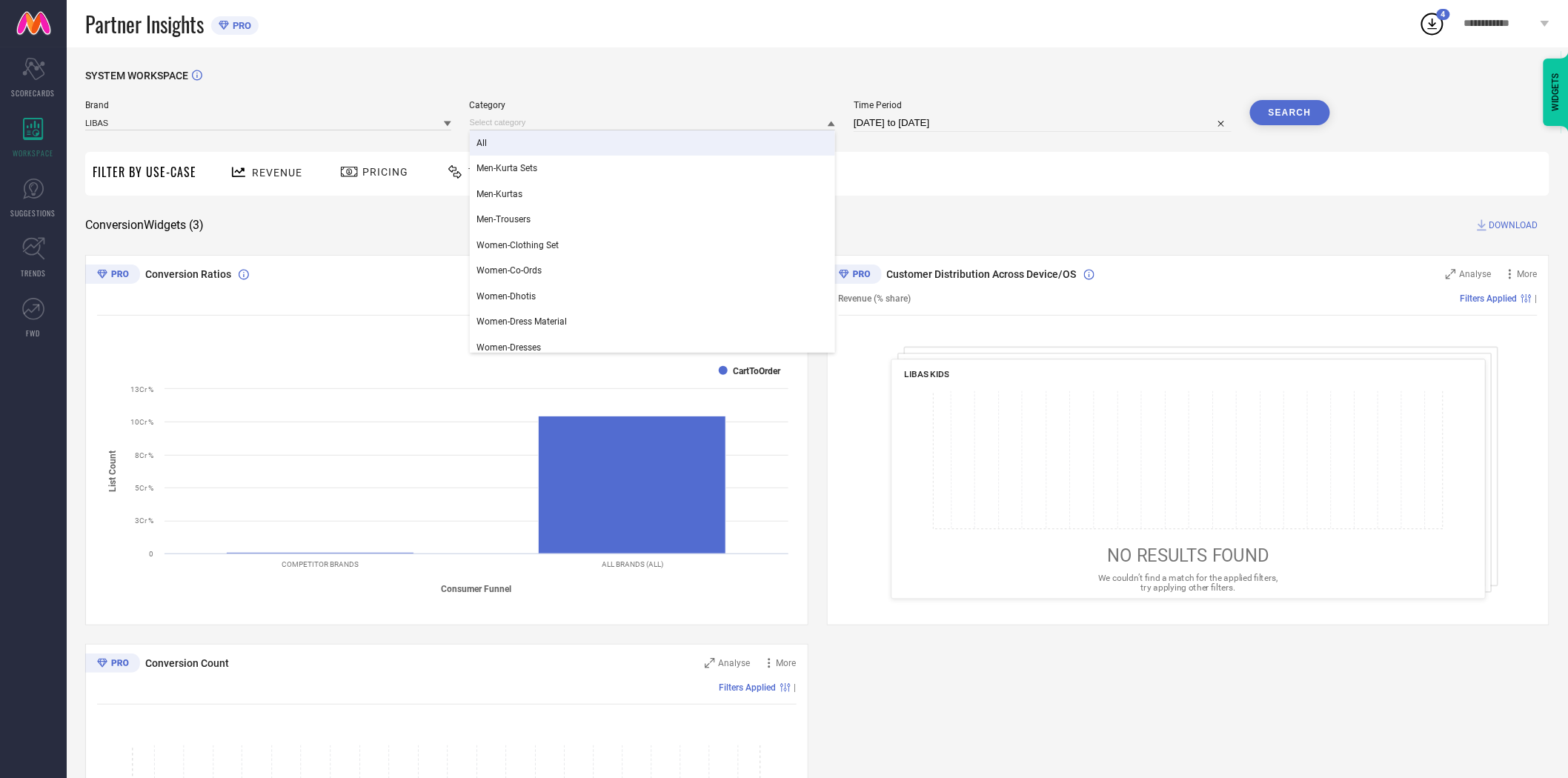
click at [608, 141] on div "All" at bounding box center [653, 142] width 366 height 25
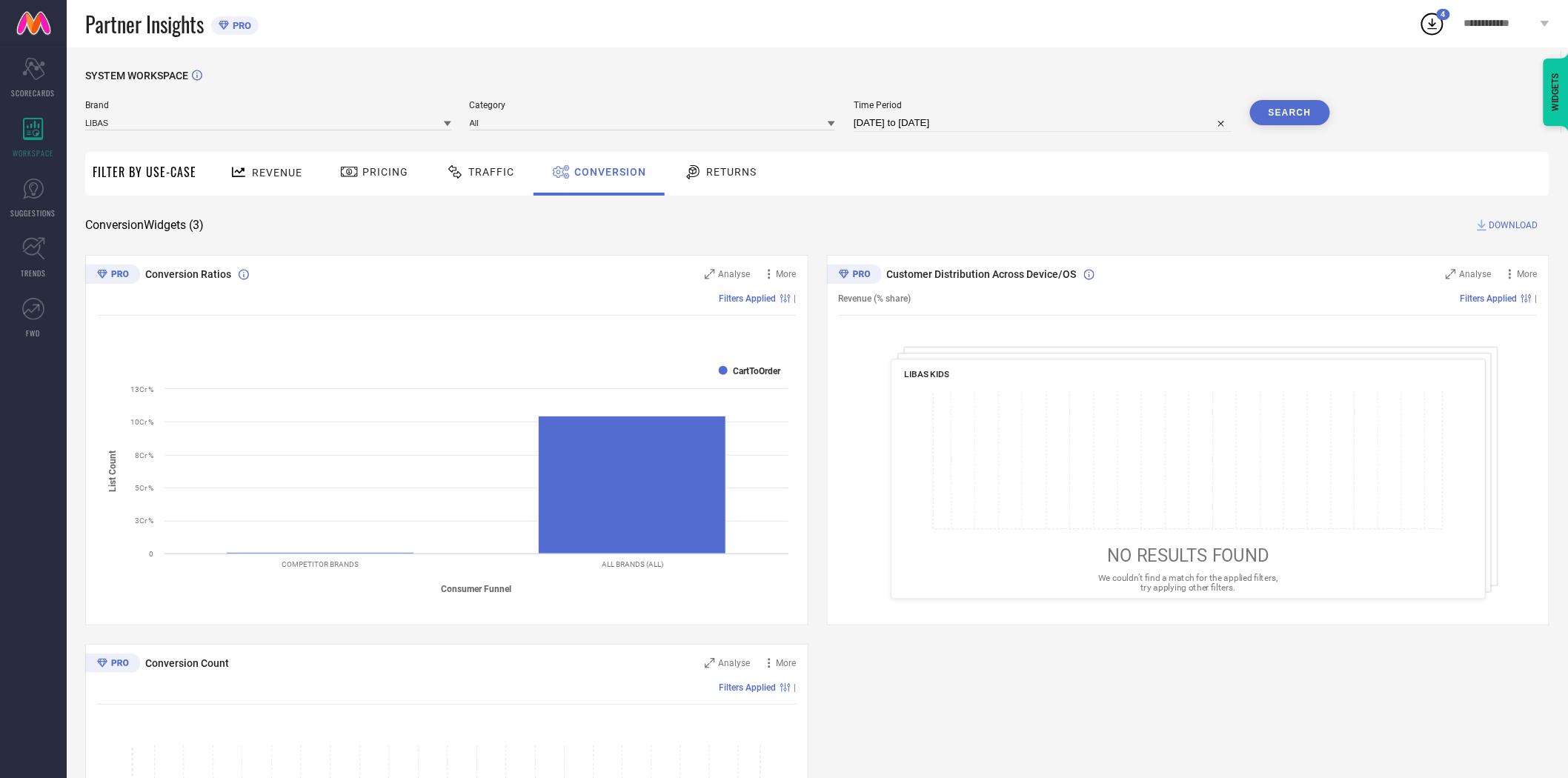
click at [1316, 112] on button "Search" at bounding box center [1290, 112] width 80 height 25
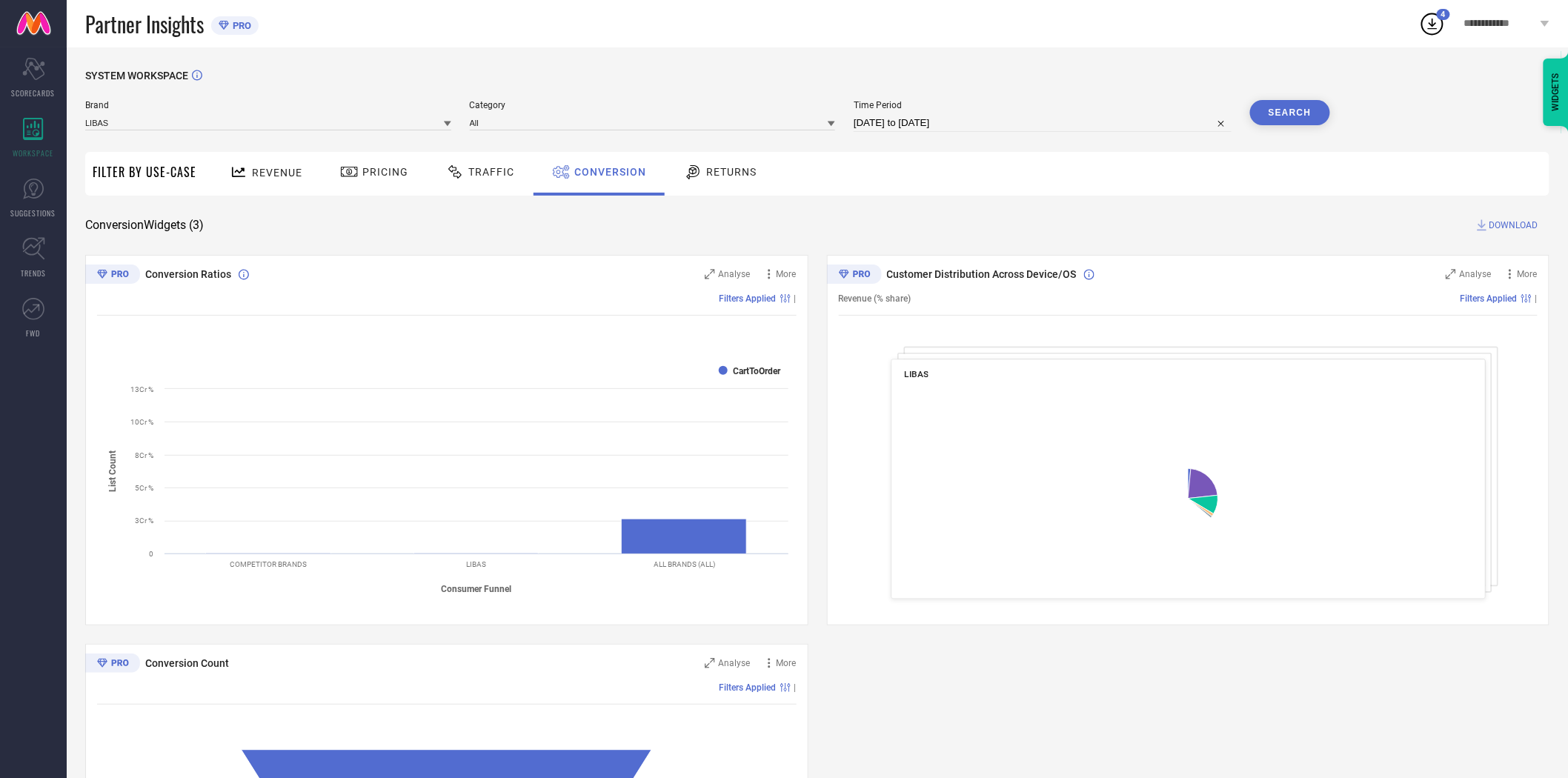
click at [1503, 227] on span "DOWNLOAD" at bounding box center [1513, 225] width 49 height 15
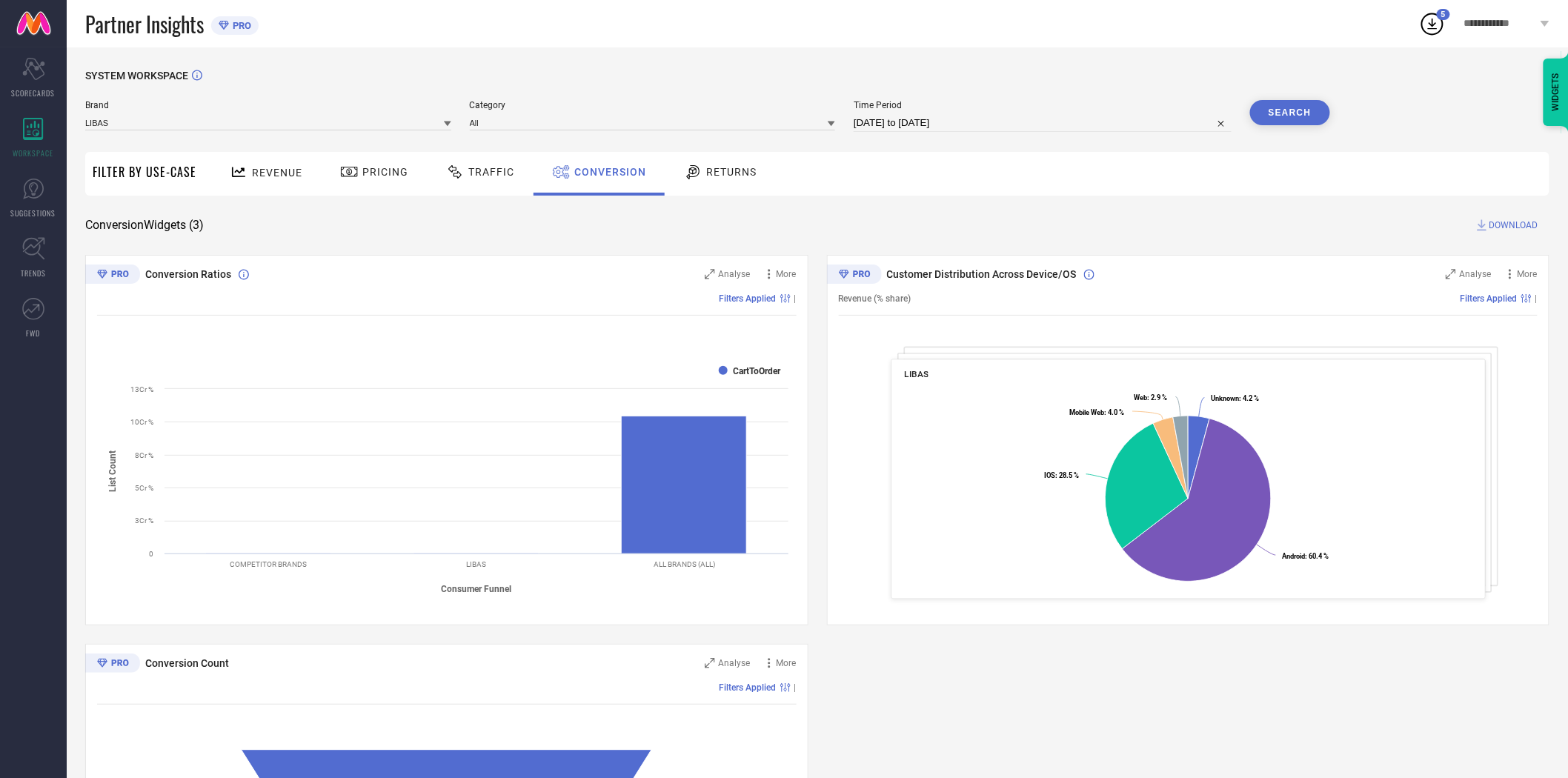
click at [1279, 62] on div "SYSTEM WORKSPACE Brand LIBAS Category All Time Period [DATE] to [DATE] Search F…" at bounding box center [817, 542] width 1501 height 990
